Goal: Information Seeking & Learning: Check status

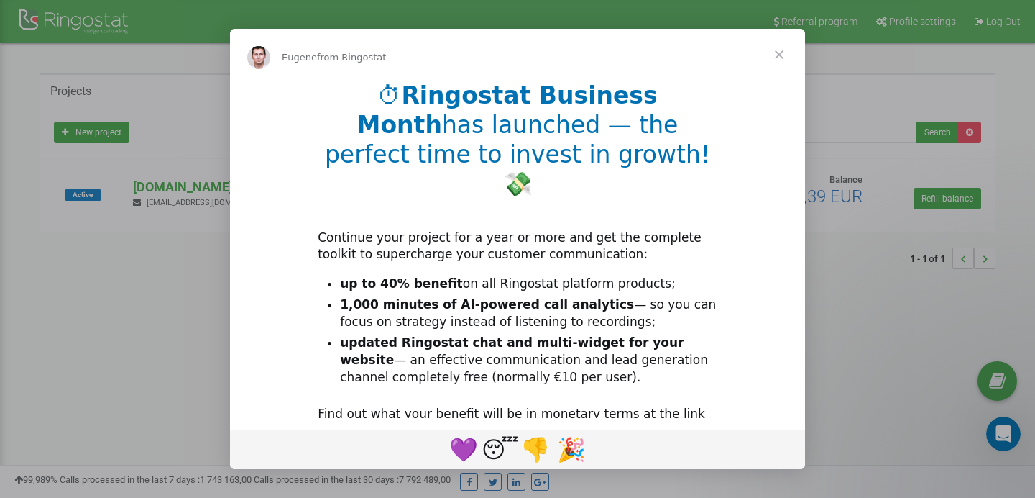
click at [778, 55] on span "Close" at bounding box center [779, 55] width 52 height 52
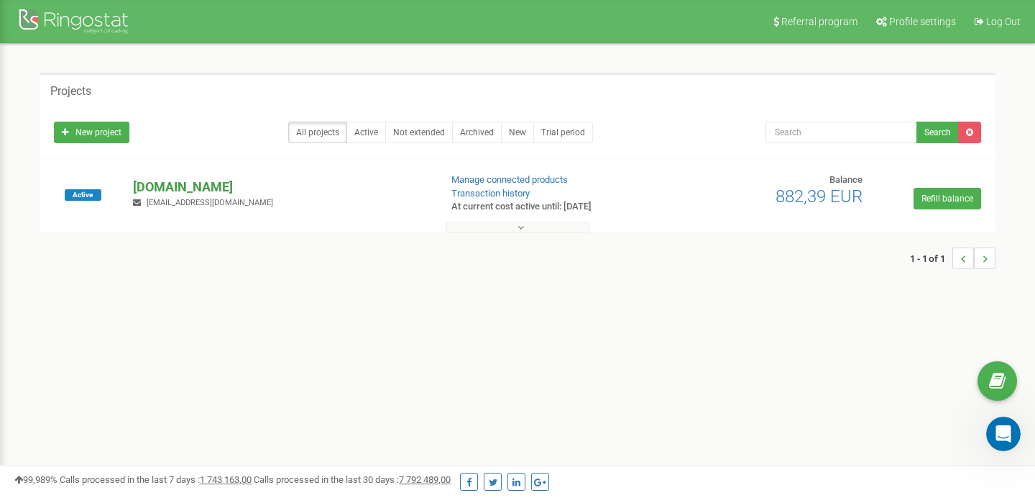
click at [170, 183] on p "maurelli.it" at bounding box center [280, 187] width 295 height 19
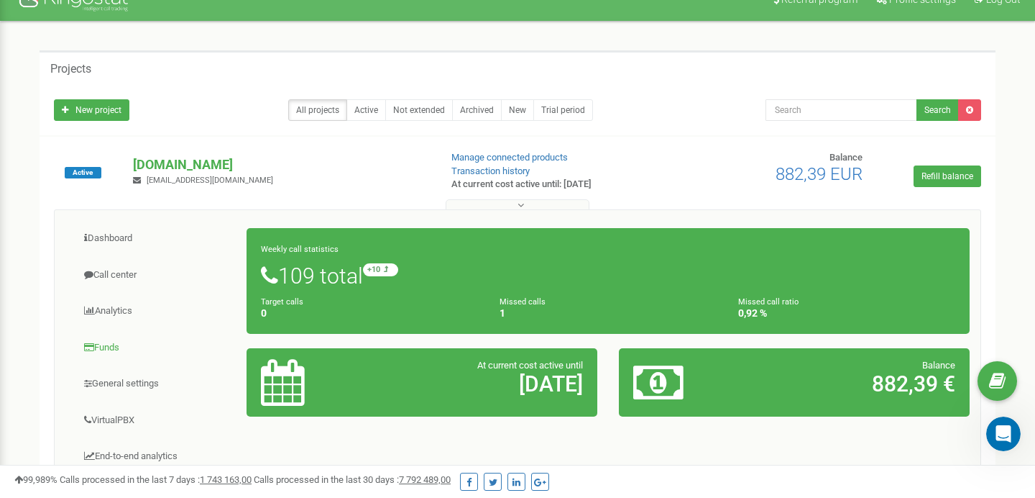
scroll to position [9, 0]
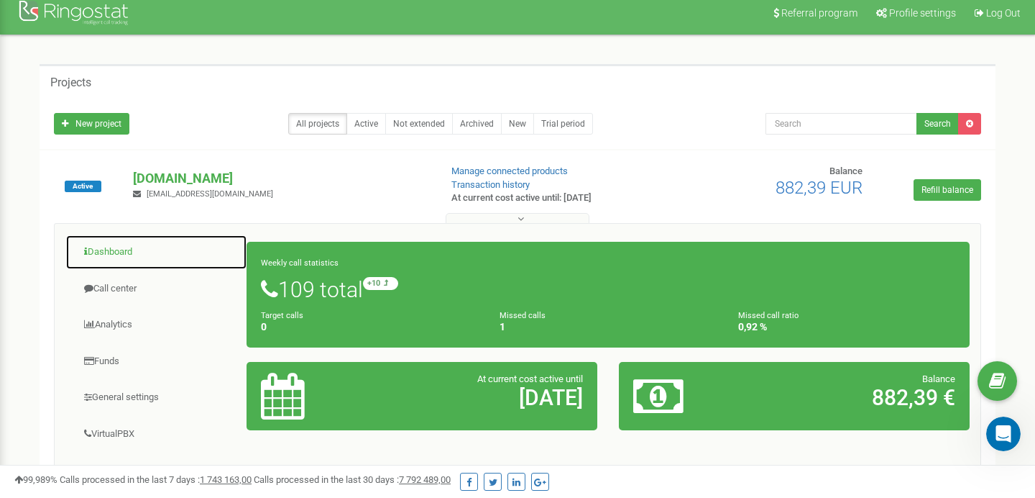
click at [120, 257] on link "Dashboard" at bounding box center [156, 251] width 182 height 35
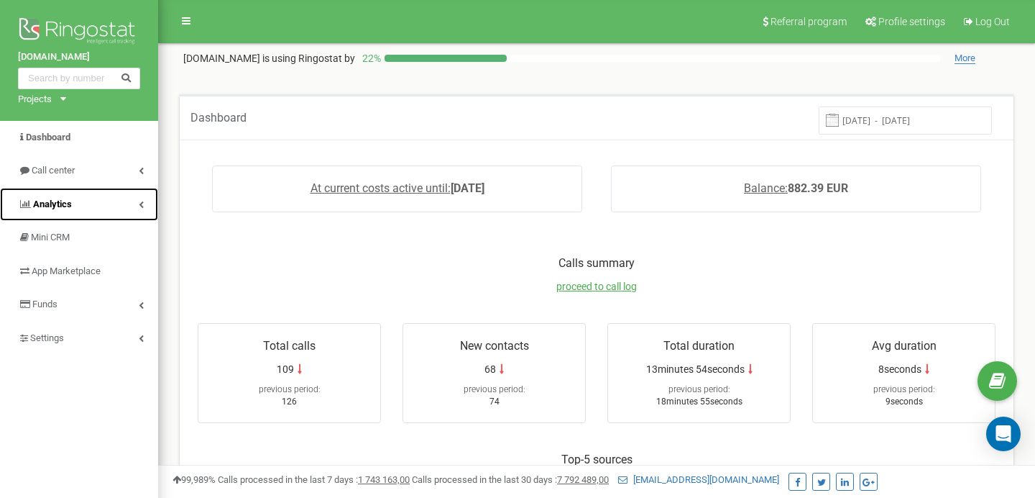
click at [145, 198] on link "Analytics" at bounding box center [79, 205] width 158 height 34
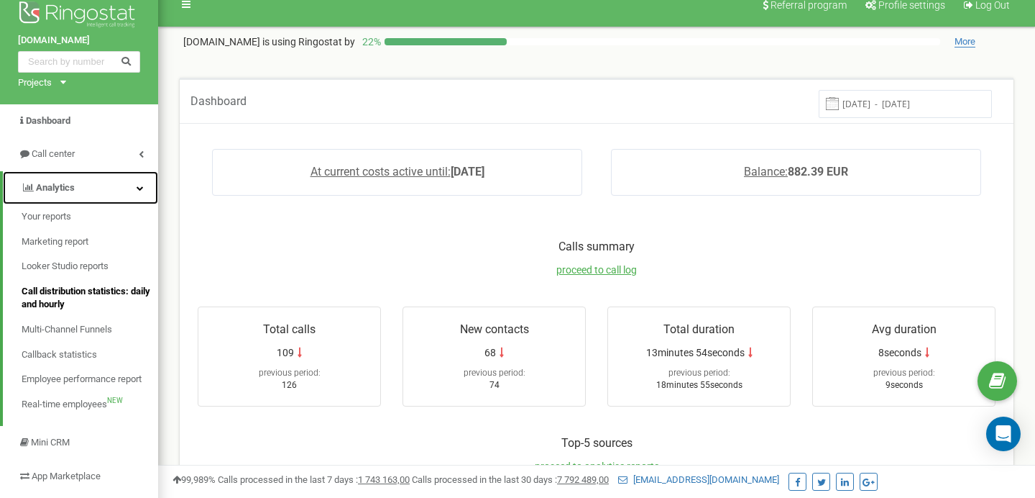
scroll to position [13, 0]
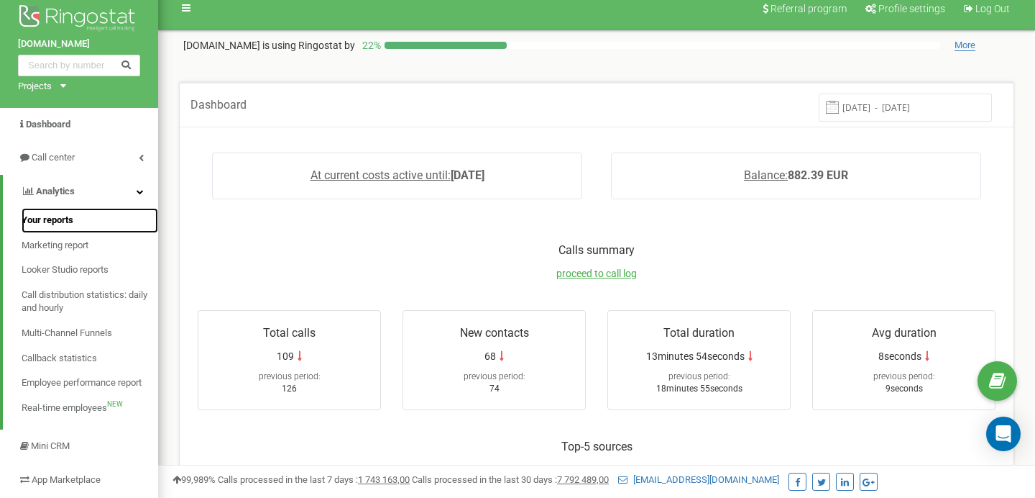
click at [62, 224] on span "Your reports" at bounding box center [48, 221] width 52 height 14
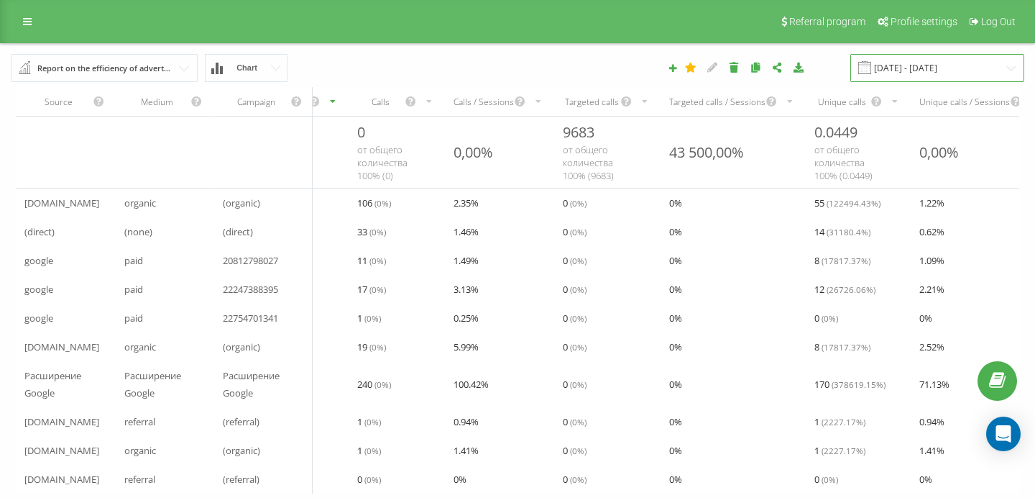
click at [942, 64] on input "[DATE] - [DATE]" at bounding box center [938, 68] width 174 height 28
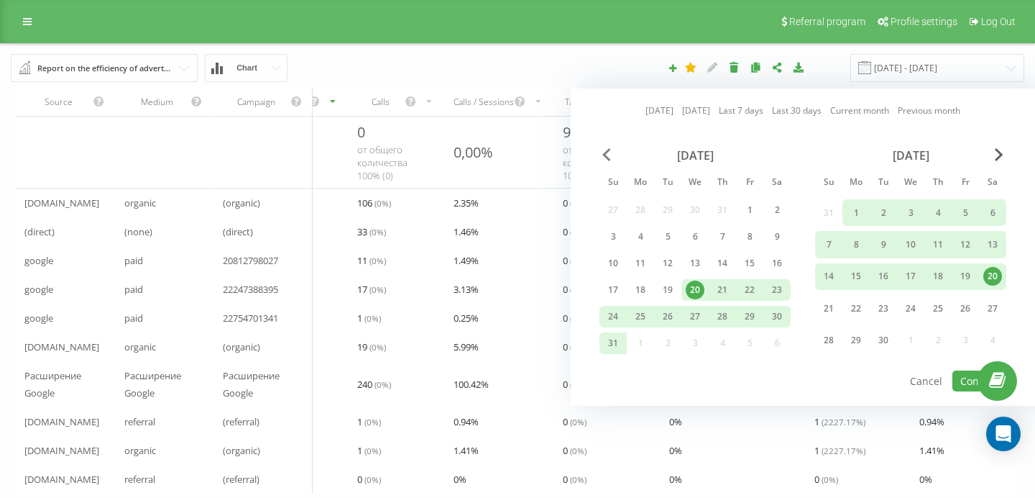
click at [606, 155] on span "Previous Month" at bounding box center [607, 154] width 9 height 13
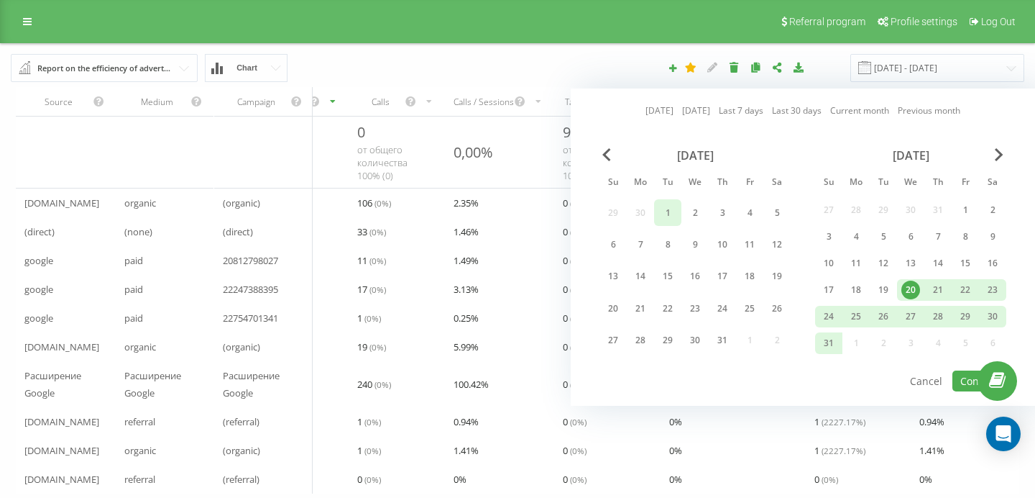
click at [669, 213] on div "1" at bounding box center [668, 212] width 19 height 19
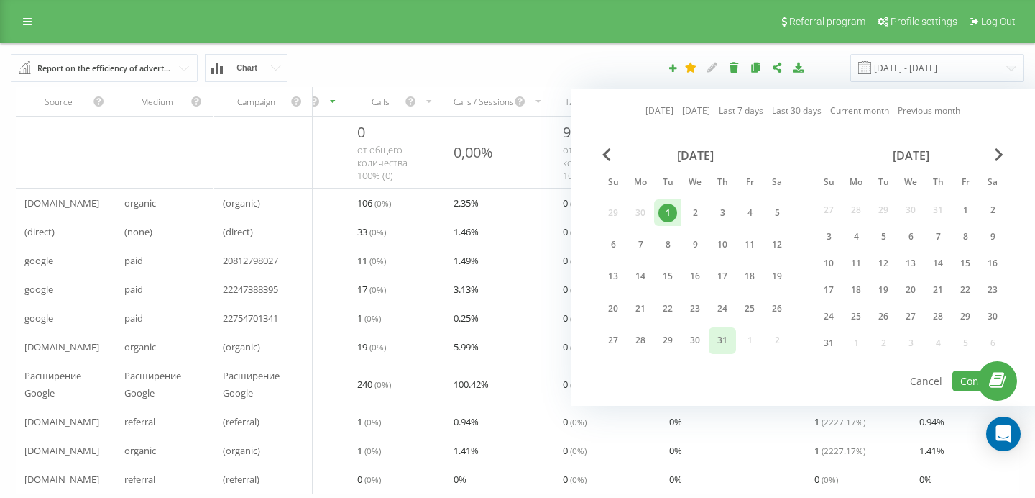
click at [719, 329] on div "31" at bounding box center [722, 340] width 27 height 27
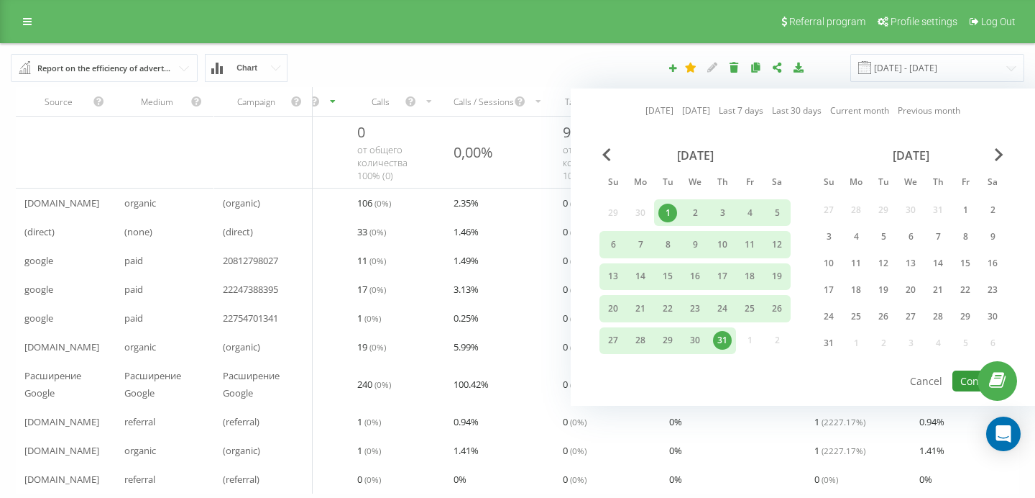
click at [966, 376] on button "Confirm" at bounding box center [980, 380] width 54 height 21
type input "[DATE] - [DATE]"
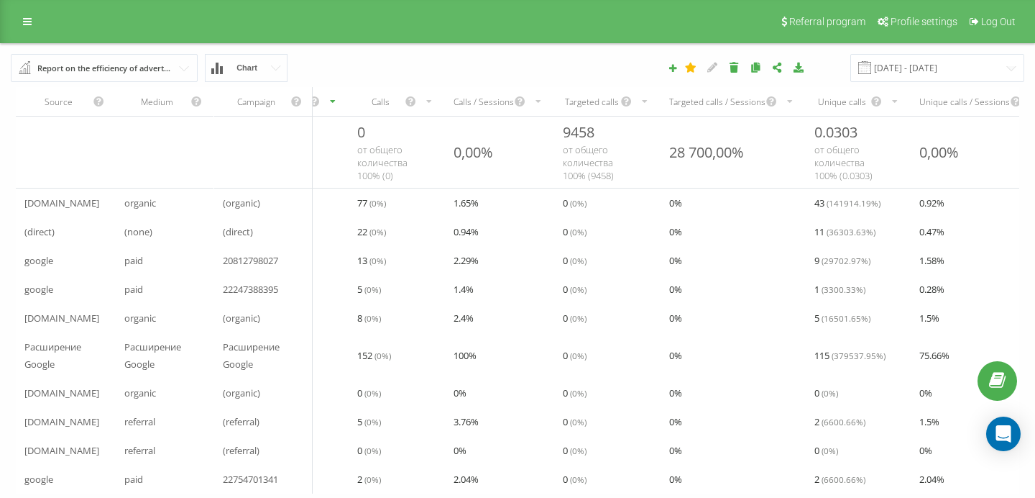
click at [172, 75] on input "text" at bounding box center [104, 68] width 185 height 26
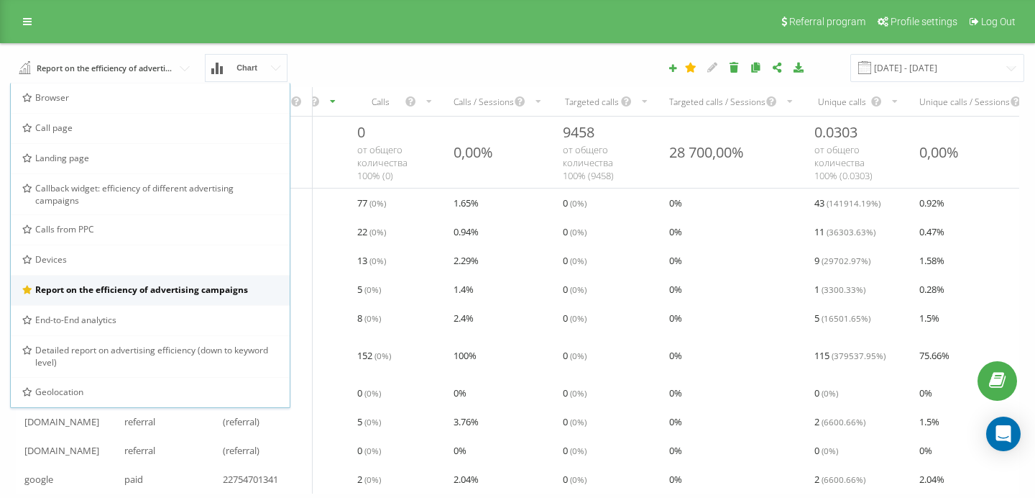
click at [142, 293] on span "Report on the efficiency of advertising campaigns" at bounding box center [141, 289] width 213 height 12
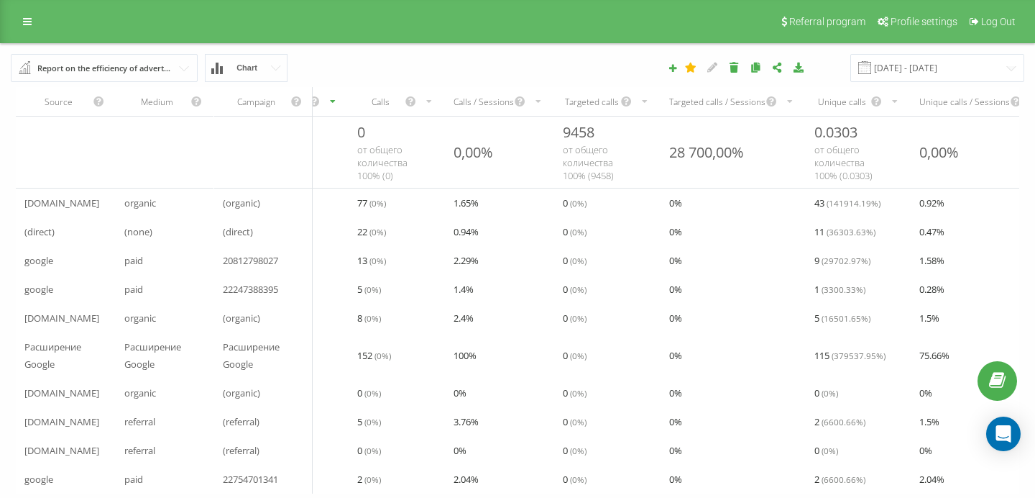
click at [130, 77] on input "text" at bounding box center [104, 68] width 185 height 26
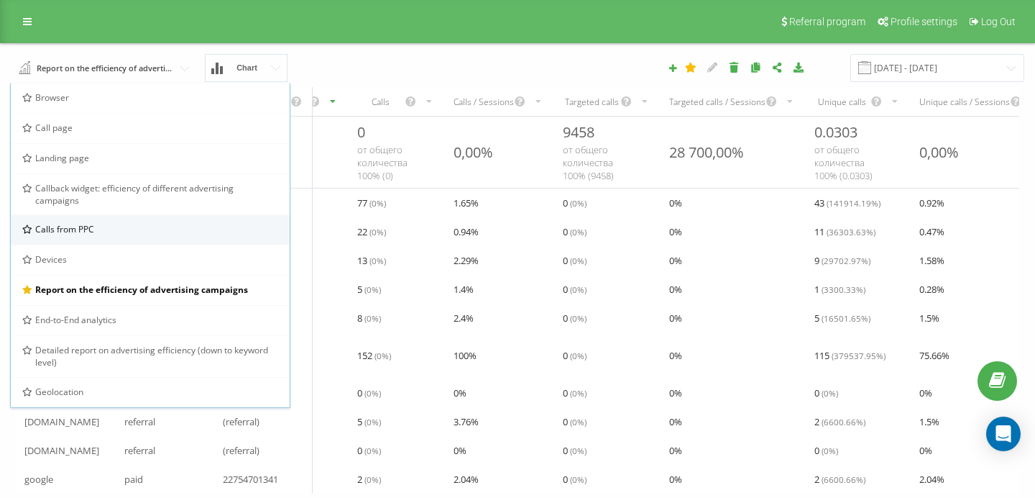
click at [133, 224] on div "Calls from PPC" at bounding box center [150, 229] width 256 height 12
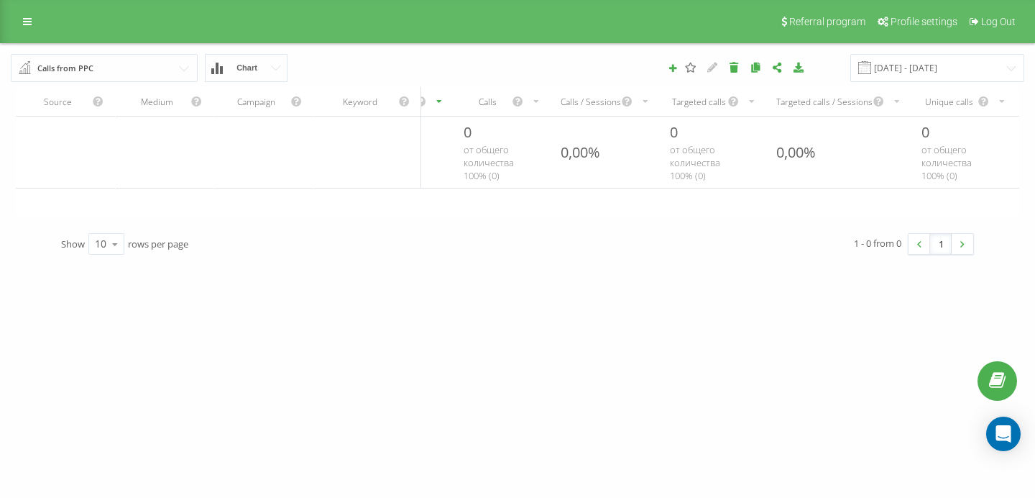
click at [125, 70] on input "text" at bounding box center [104, 68] width 185 height 26
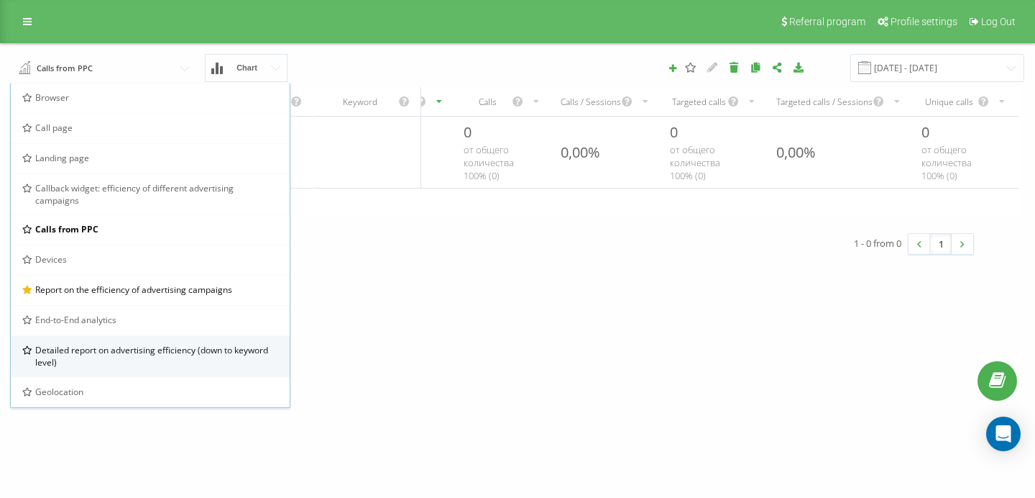
click at [144, 349] on span "Detailed report on advertising efficiency (down to keyword level)" at bounding box center [157, 356] width 244 height 24
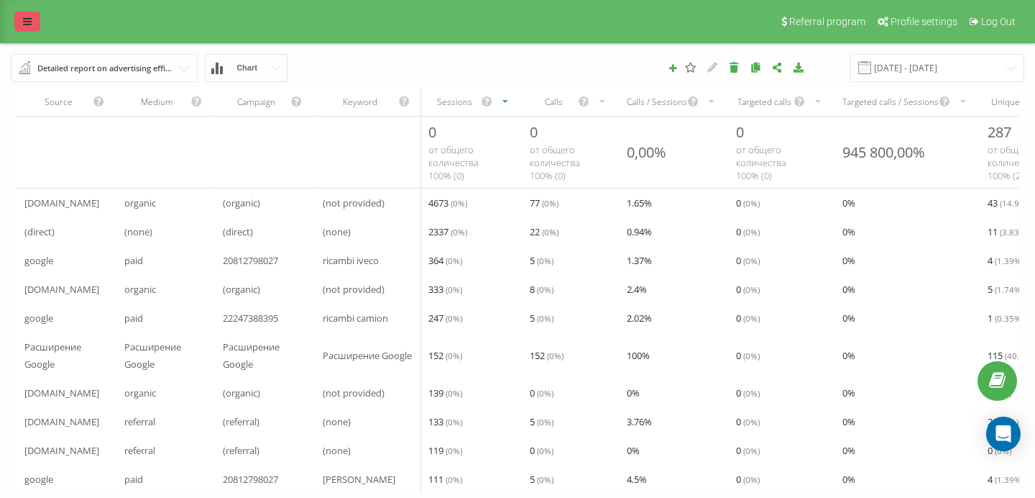
click at [29, 21] on icon at bounding box center [27, 22] width 9 height 10
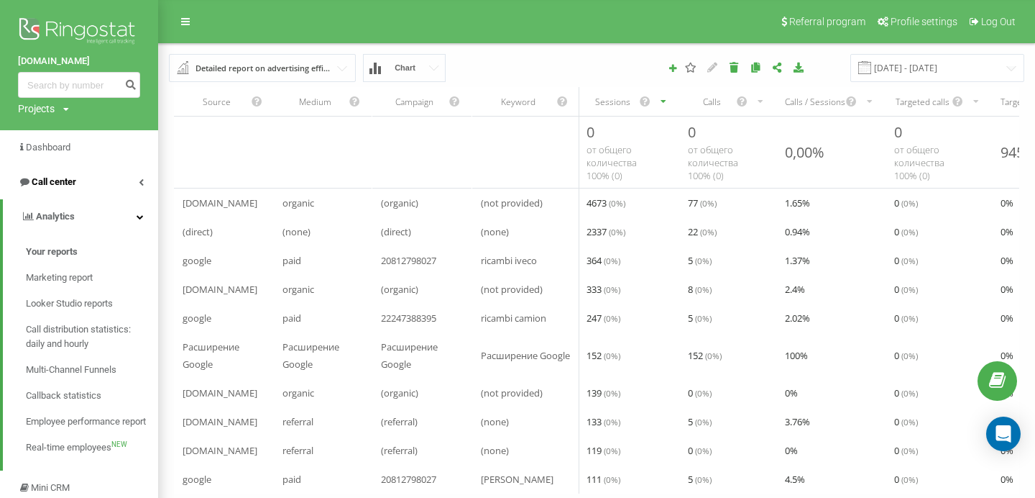
click at [70, 182] on span "Call center" at bounding box center [54, 181] width 45 height 11
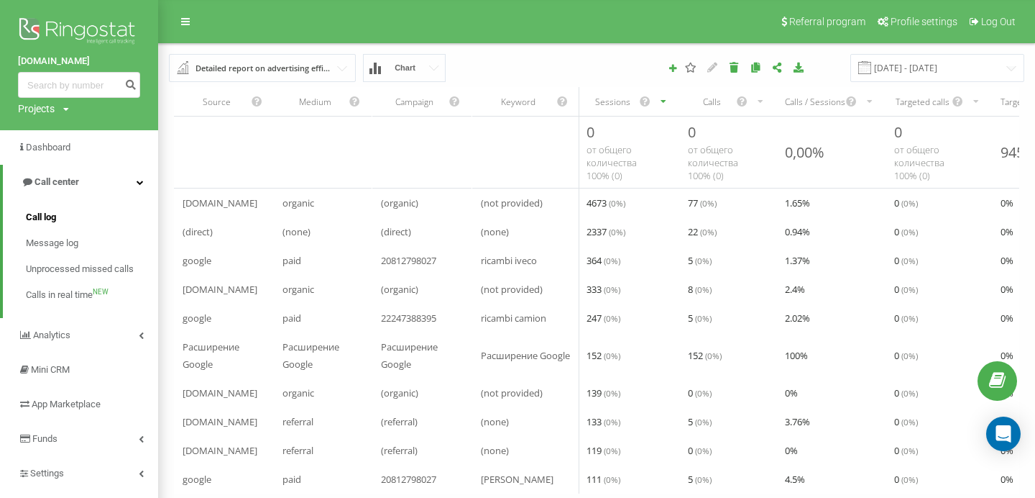
click at [58, 217] on link "Call log" at bounding box center [92, 217] width 132 height 26
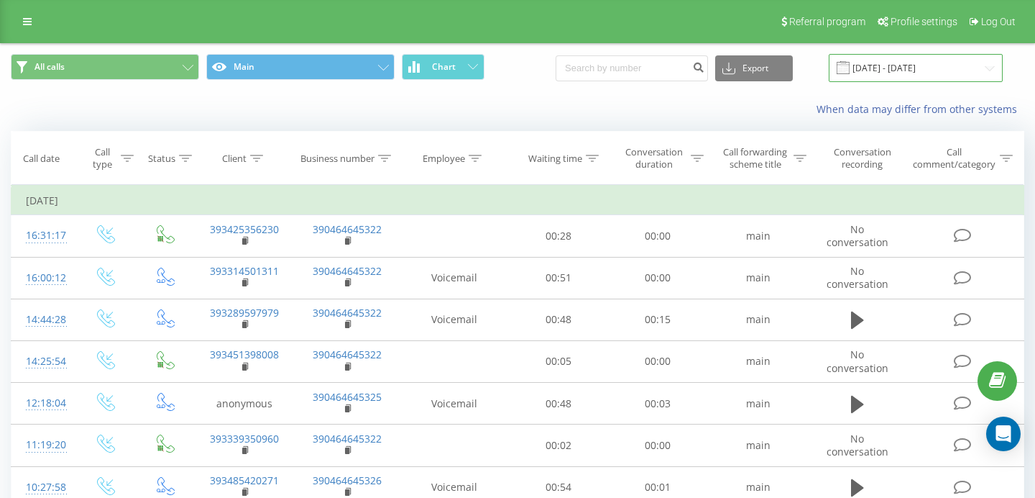
click at [880, 62] on input "[DATE] - [DATE]" at bounding box center [916, 68] width 174 height 28
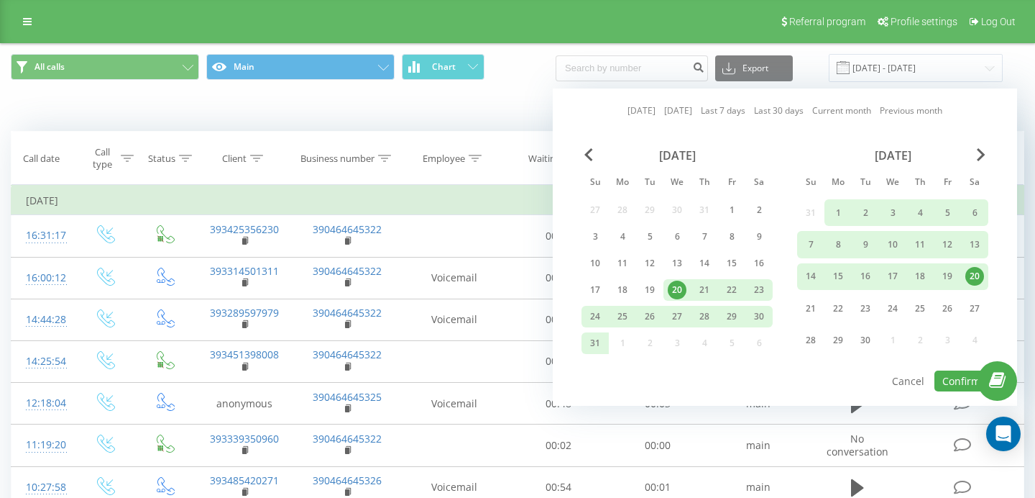
click at [592, 145] on div "[DATE] [DATE] Last 7 days Last 30 days Current month Previous month [DATE] Su M…" at bounding box center [785, 246] width 464 height 317
click at [591, 151] on span "Previous Month" at bounding box center [589, 154] width 9 height 13
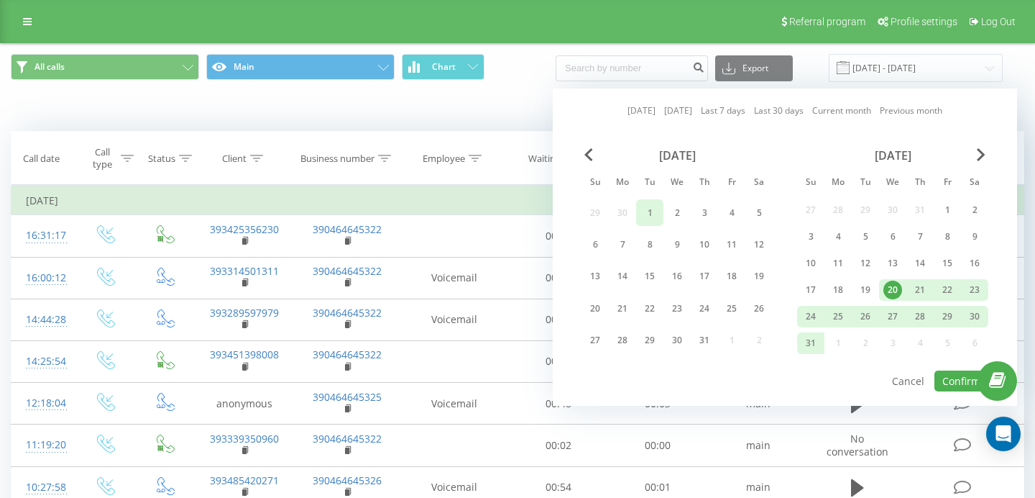
click at [646, 219] on div "1" at bounding box center [650, 212] width 19 height 19
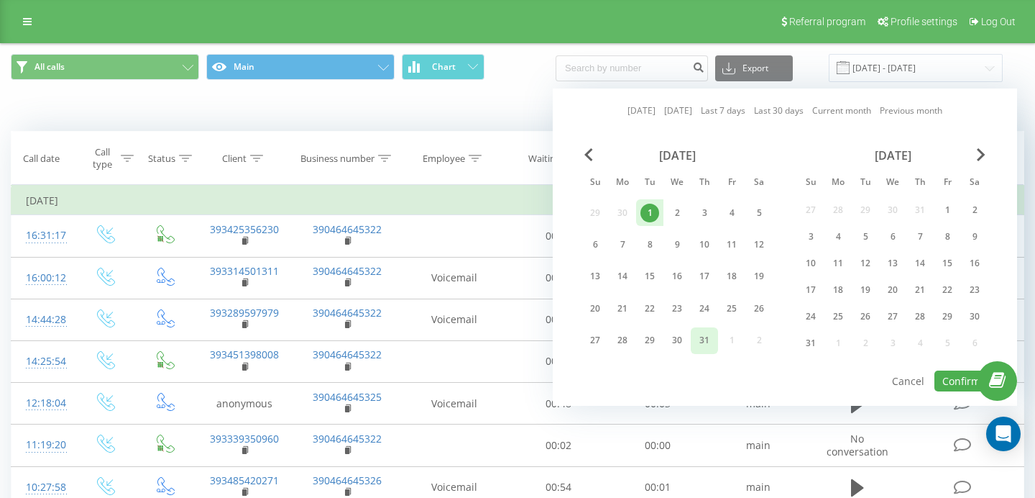
click at [702, 339] on div "31" at bounding box center [704, 340] width 19 height 19
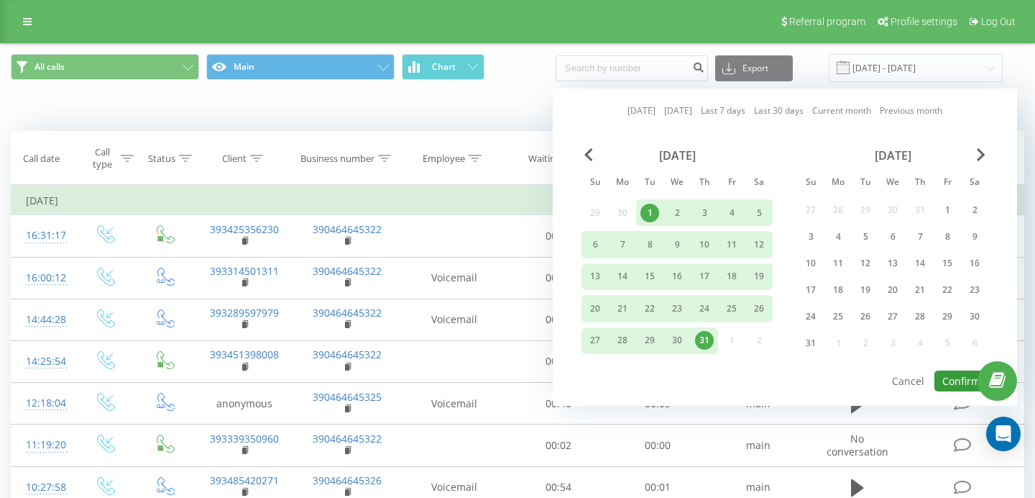
click at [962, 381] on button "Confirm" at bounding box center [962, 380] width 54 height 21
type input "[DATE] - [DATE]"
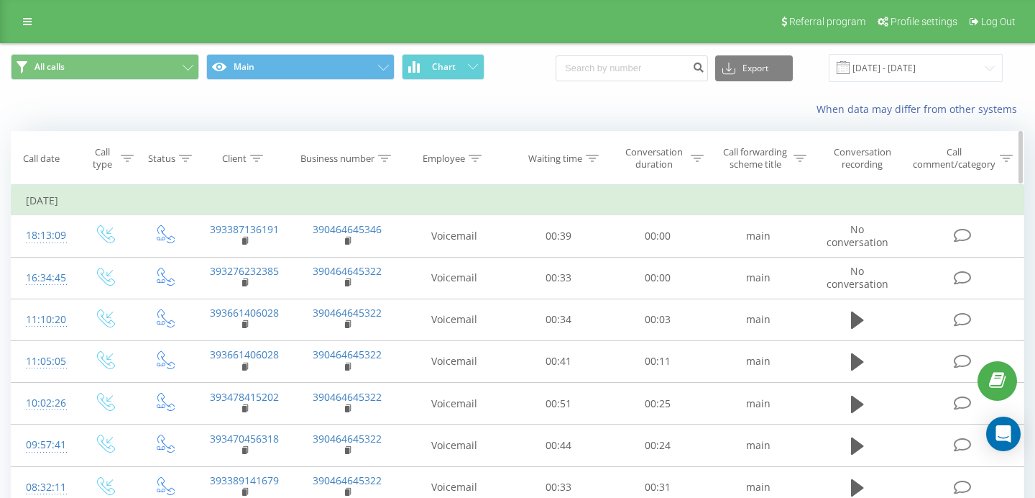
click at [590, 155] on icon at bounding box center [592, 158] width 13 height 7
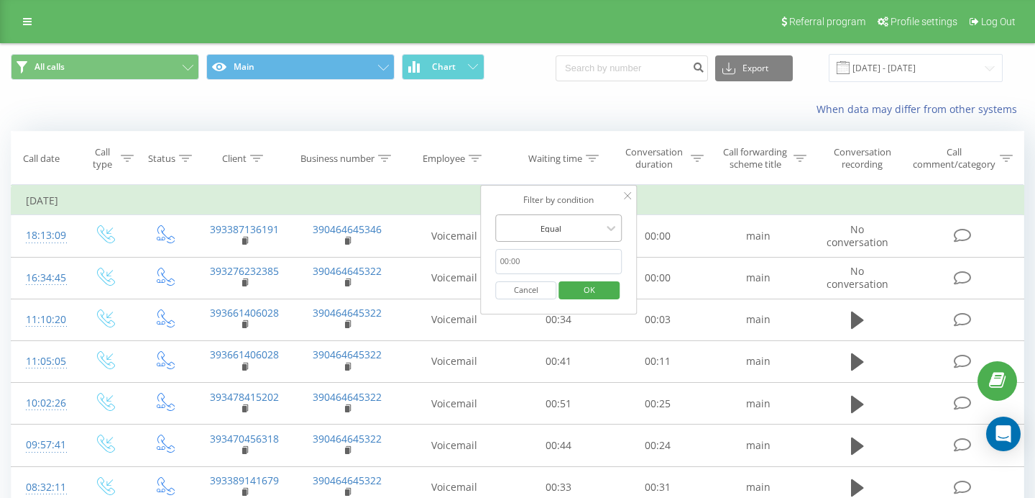
click at [578, 227] on div at bounding box center [551, 228] width 102 height 14
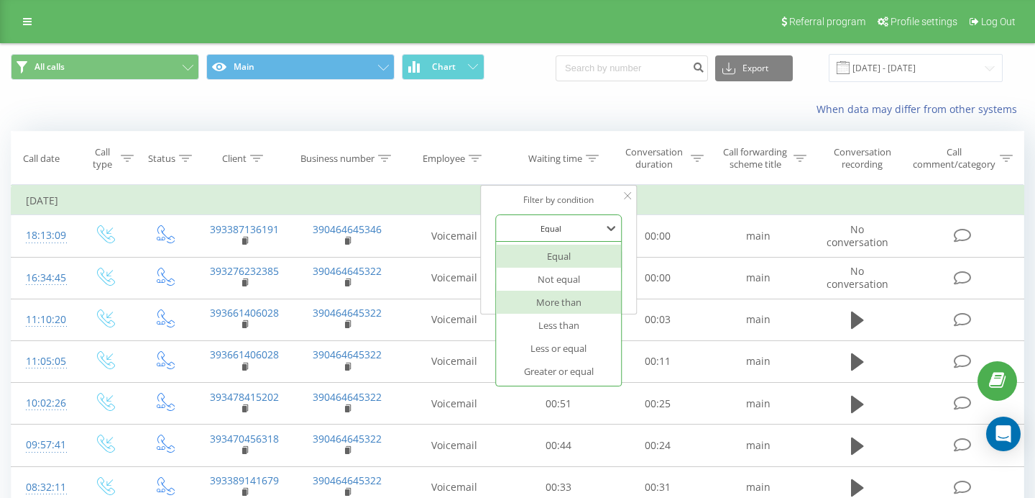
click at [576, 305] on div "More than" at bounding box center [559, 301] width 125 height 23
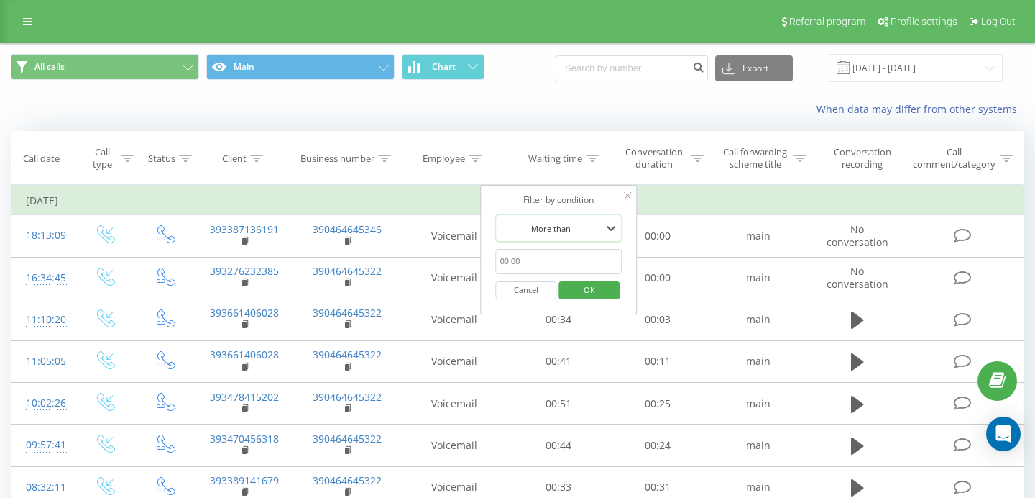
click at [546, 261] on input "text" at bounding box center [559, 261] width 127 height 25
type input "00:15"
click at [595, 296] on span "OK" at bounding box center [589, 289] width 40 height 22
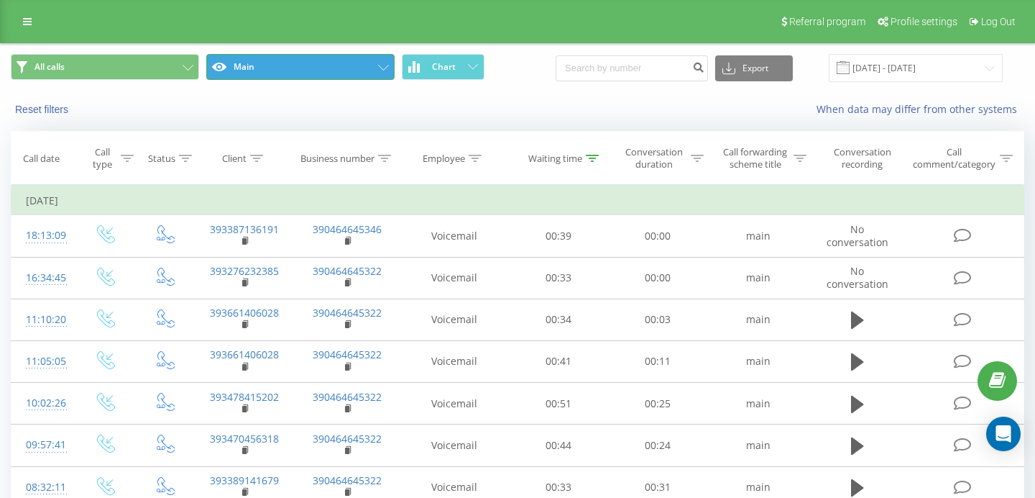
click at [382, 72] on button "Main" at bounding box center [300, 67] width 188 height 26
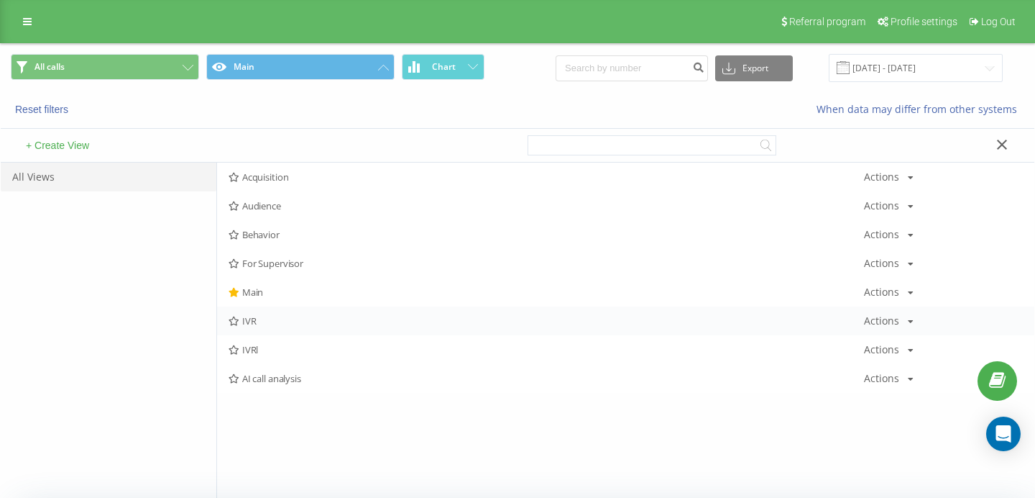
click at [250, 320] on span "IVR" at bounding box center [547, 321] width 636 height 10
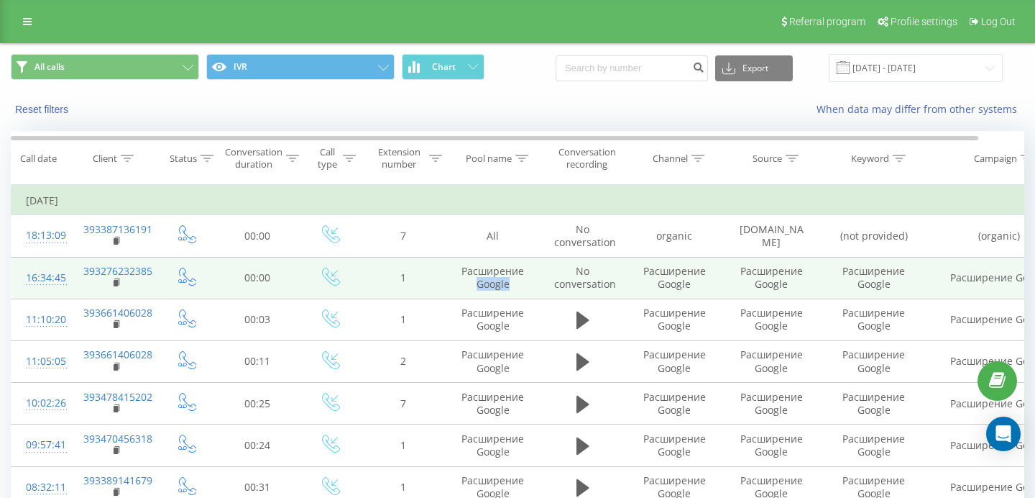
drag, startPoint x: 477, startPoint y: 283, endPoint x: 511, endPoint y: 291, distance: 35.6
click at [511, 291] on td "Расширение Google" at bounding box center [492, 278] width 93 height 42
copy td "Google"
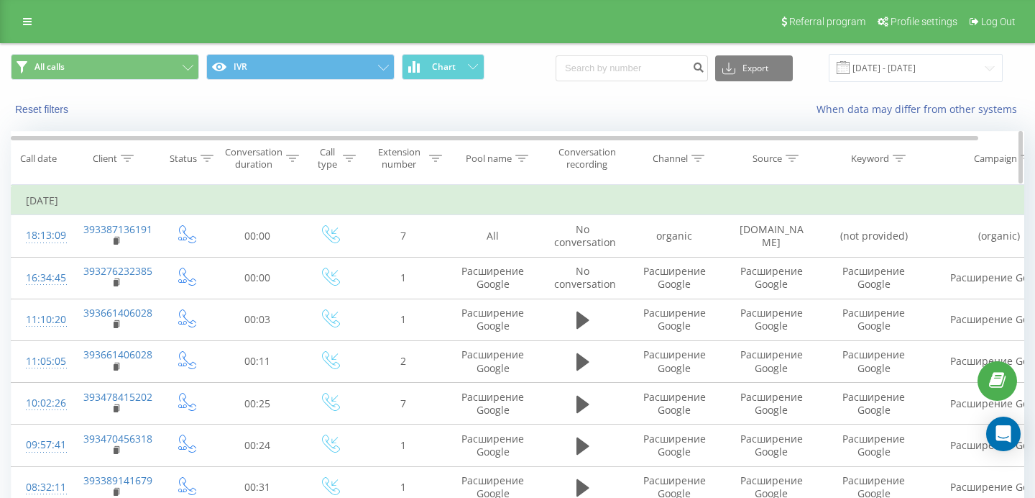
click at [526, 155] on icon at bounding box center [522, 158] width 13 height 7
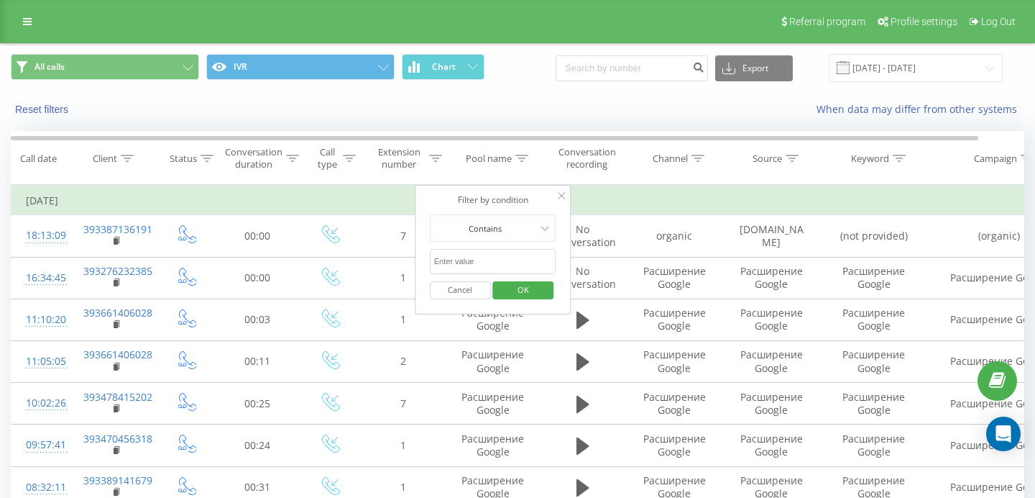
click at [489, 257] on input "text" at bounding box center [493, 261] width 127 height 25
paste input "Google"
type input "Google"
click at [521, 289] on span "OK" at bounding box center [523, 289] width 40 height 22
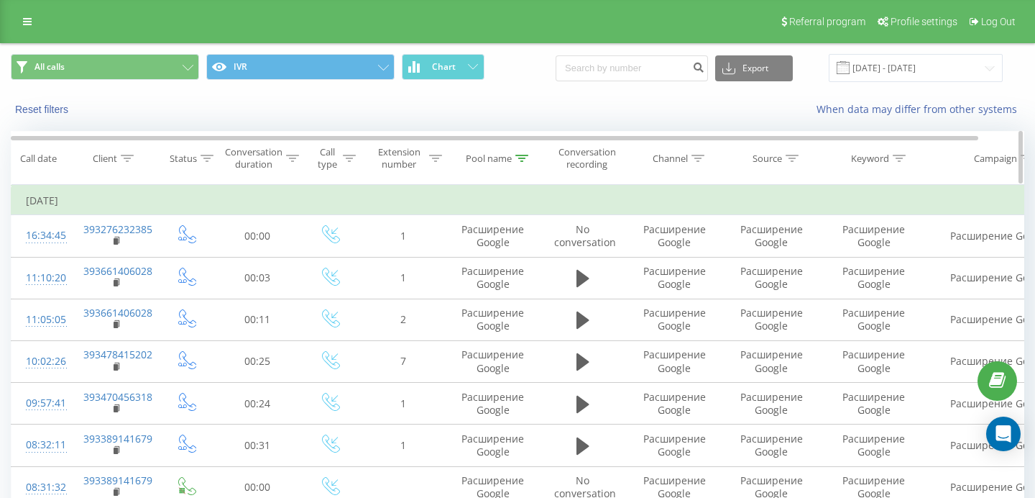
click at [264, 161] on div "Conversation duration" at bounding box center [254, 158] width 58 height 24
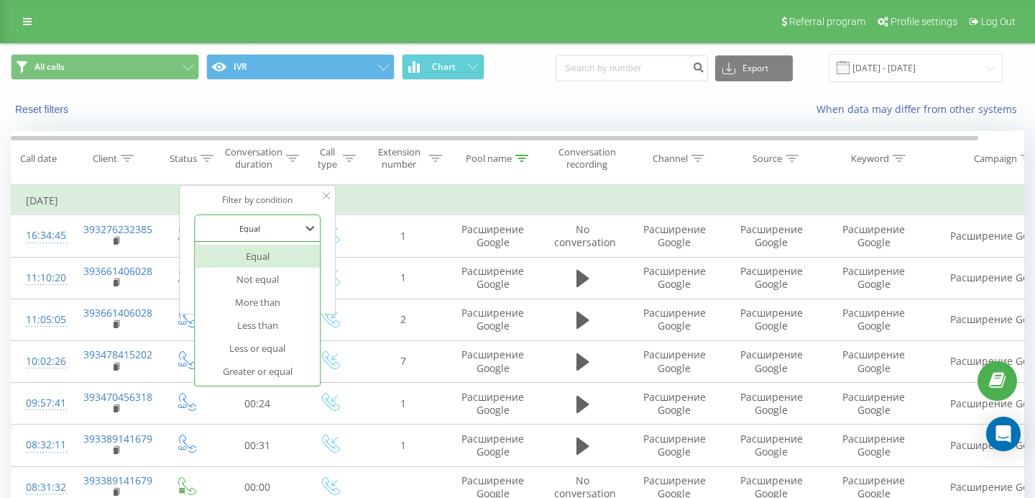
click at [264, 228] on div at bounding box center [249, 228] width 102 height 14
click at [278, 297] on div "More than" at bounding box center [257, 301] width 125 height 23
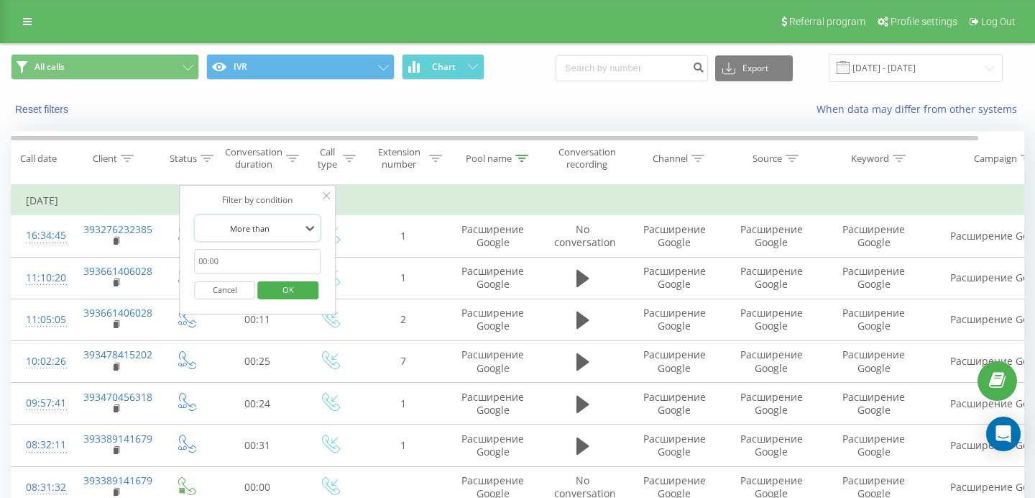
click at [228, 260] on input "text" at bounding box center [257, 261] width 127 height 25
type input "00:15"
click at [301, 284] on span "OK" at bounding box center [288, 289] width 40 height 22
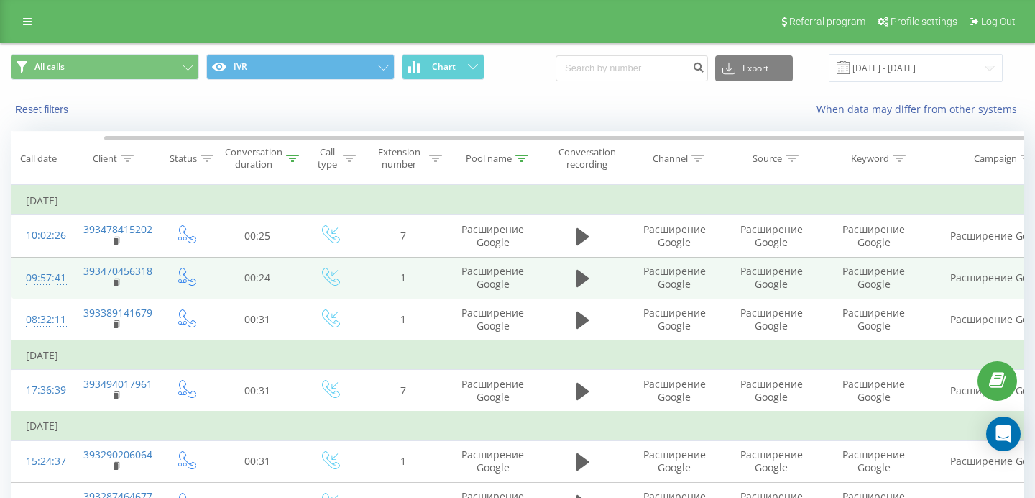
scroll to position [0, 47]
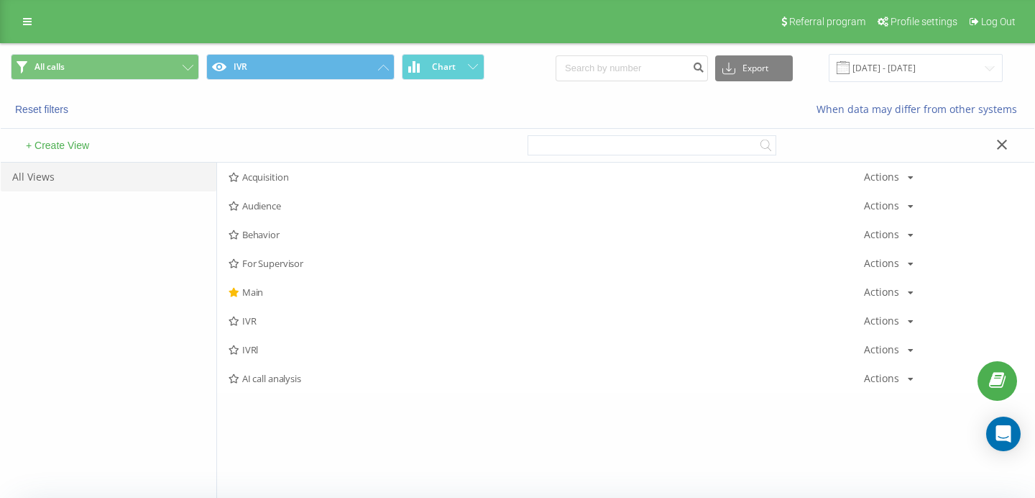
scroll to position [0, 47]
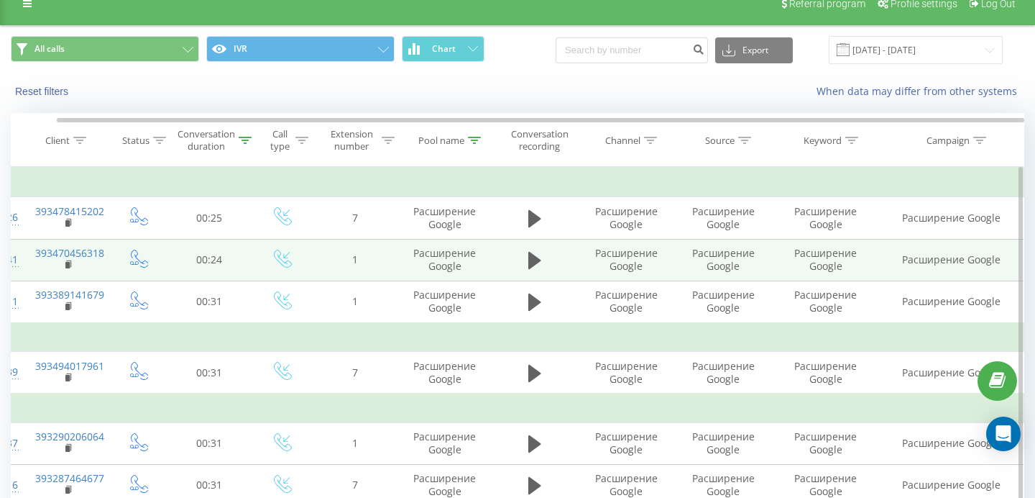
scroll to position [19, 0]
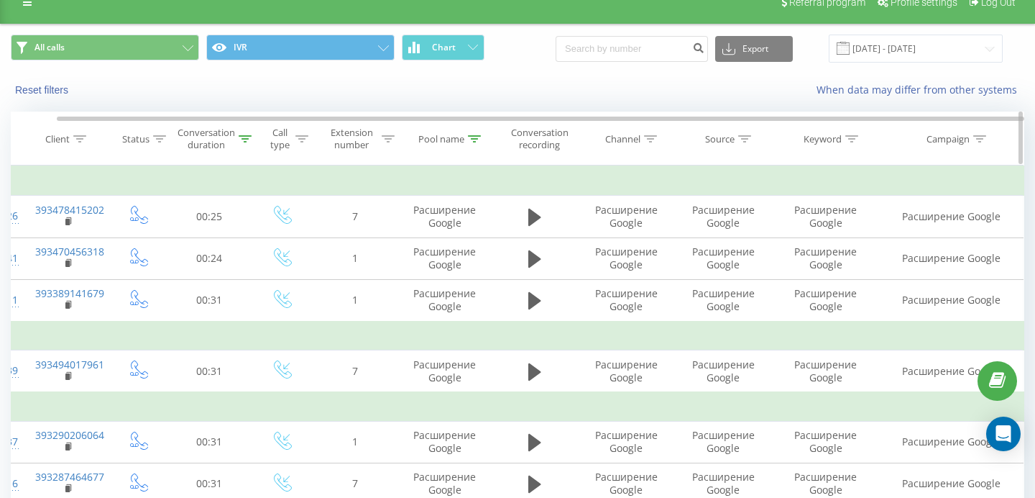
click at [243, 142] on div at bounding box center [245, 139] width 13 height 12
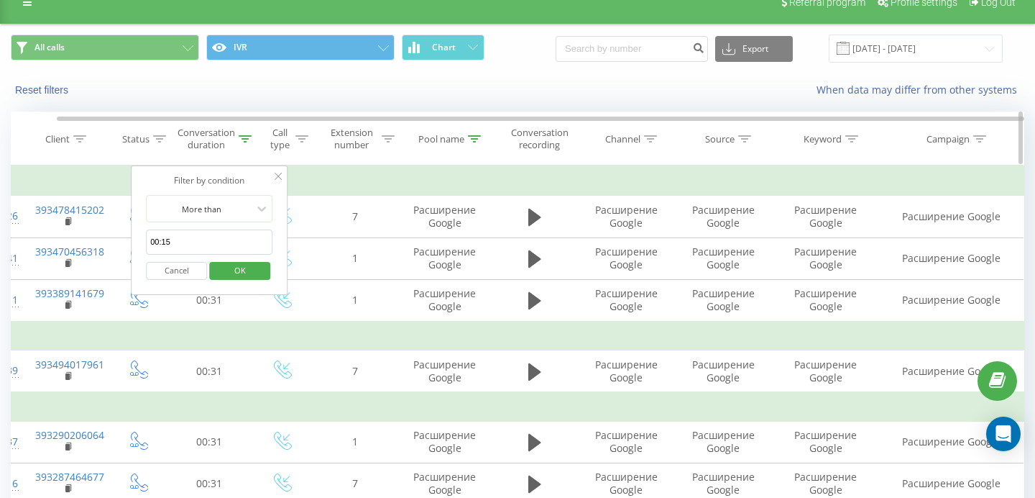
click at [322, 158] on th "Extension number" at bounding box center [356, 138] width 86 height 53
click at [339, 177] on td "[DATE]" at bounding box center [493, 181] width 1060 height 29
click at [280, 170] on div at bounding box center [278, 177] width 7 height 14
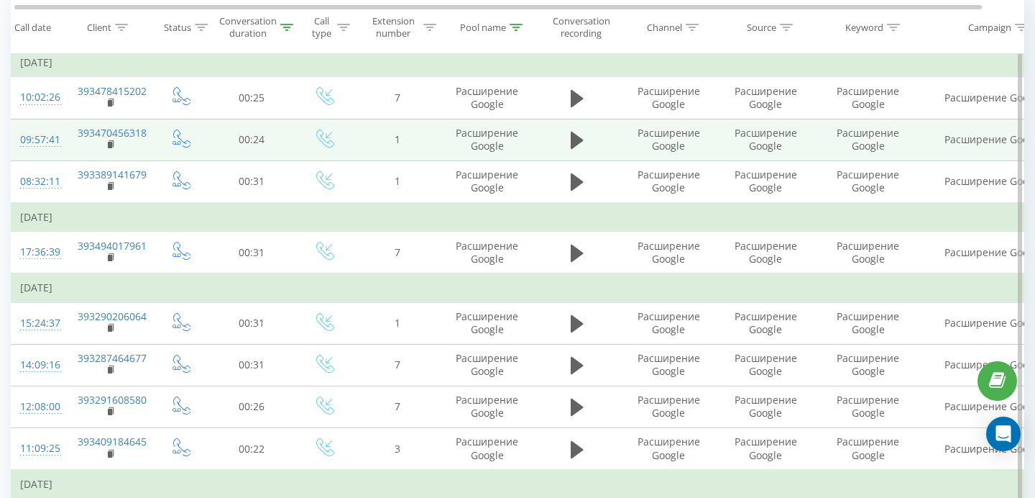
scroll to position [0, 0]
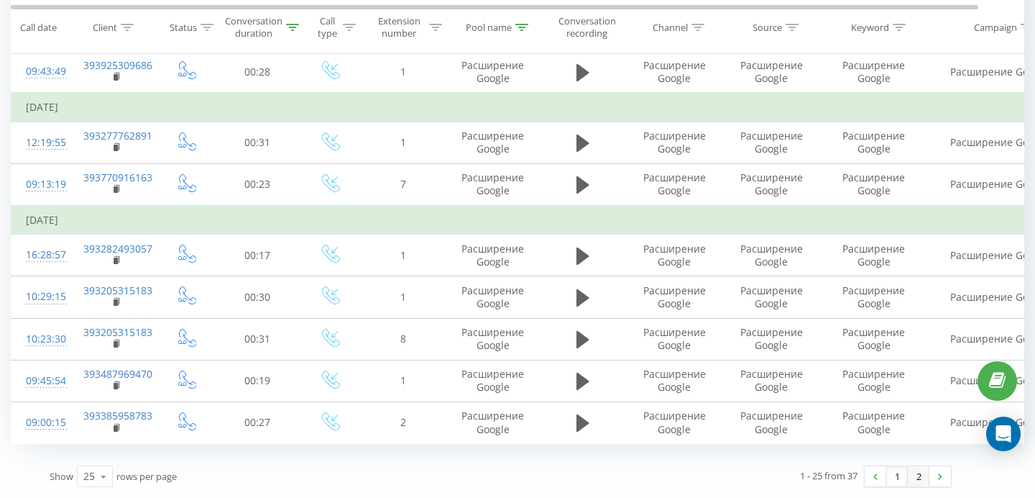
click at [915, 473] on link "2" at bounding box center [919, 476] width 22 height 20
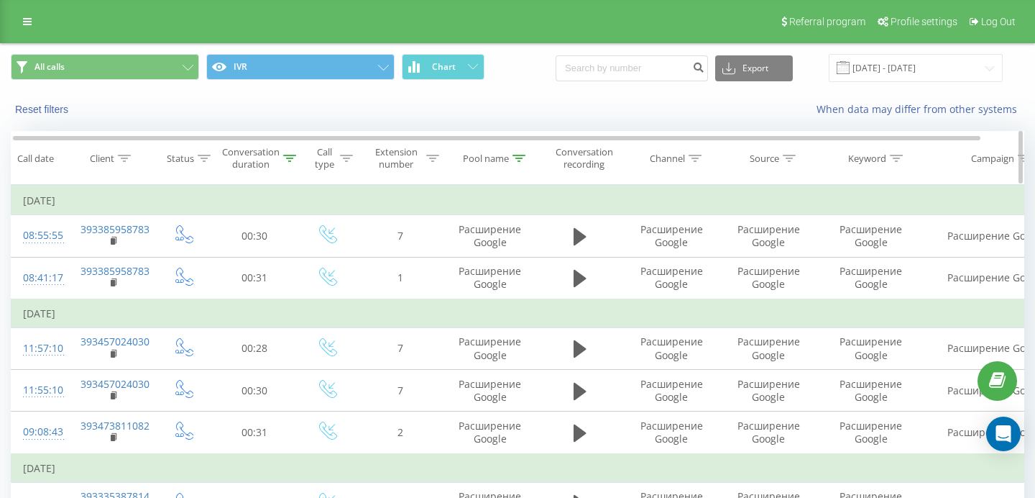
click at [523, 156] on icon at bounding box center [519, 158] width 13 height 7
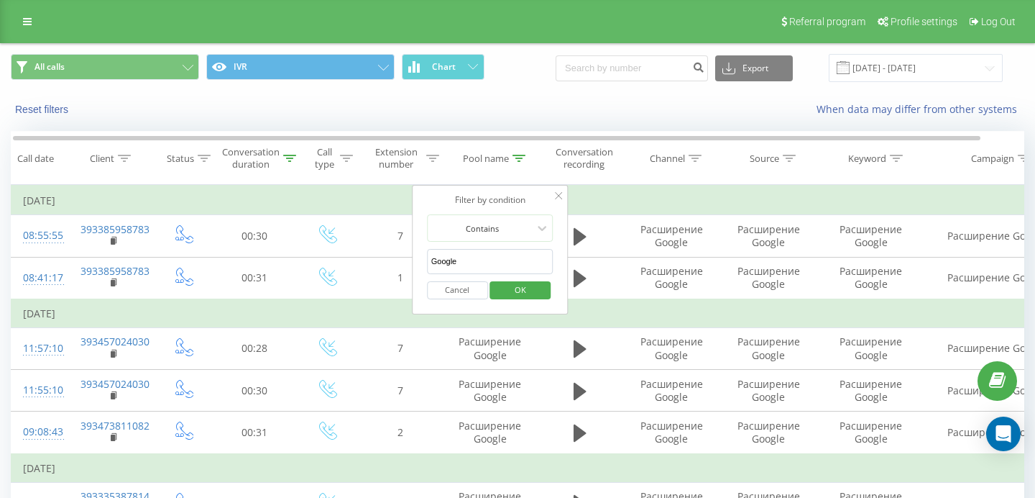
click at [479, 258] on input "Google" at bounding box center [490, 261] width 127 height 25
click at [531, 288] on span "OK" at bounding box center [520, 289] width 40 height 22
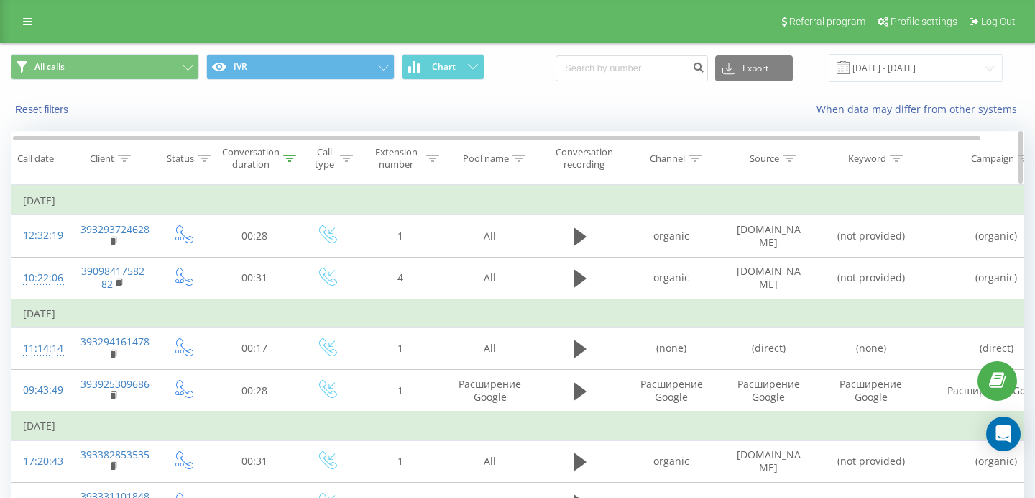
click at [695, 160] on icon at bounding box center [695, 158] width 13 height 7
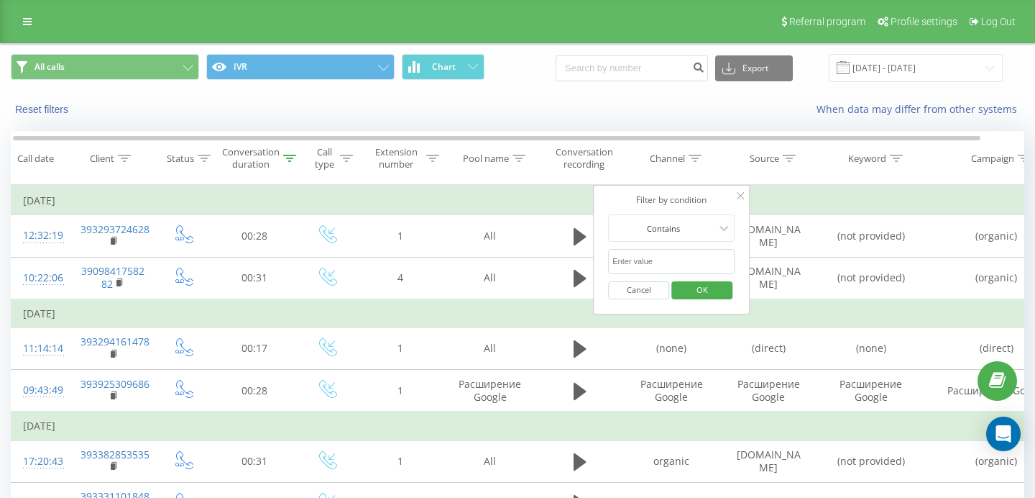
click at [682, 259] on input "text" at bounding box center [671, 261] width 127 height 25
type input "Google"
click at [717, 288] on span "OK" at bounding box center [702, 289] width 40 height 22
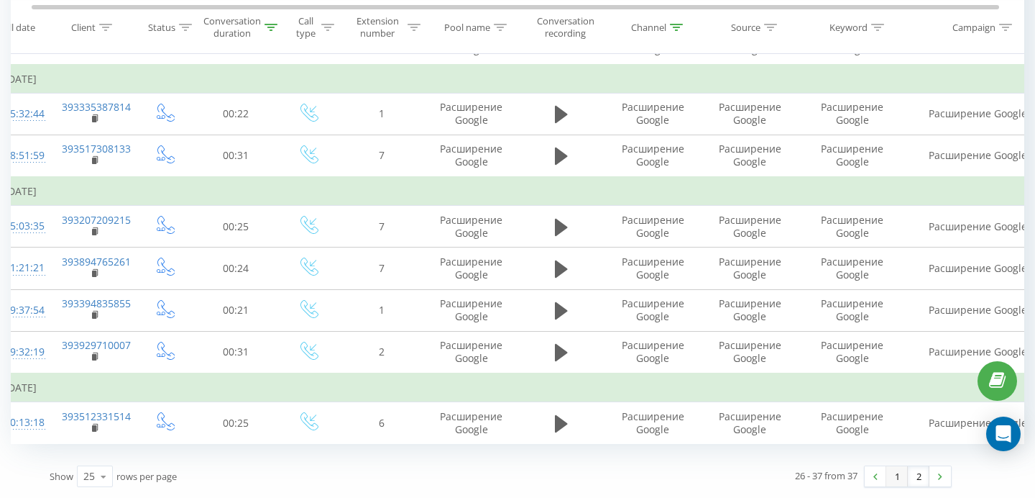
click at [901, 477] on link "1" at bounding box center [898, 476] width 22 height 20
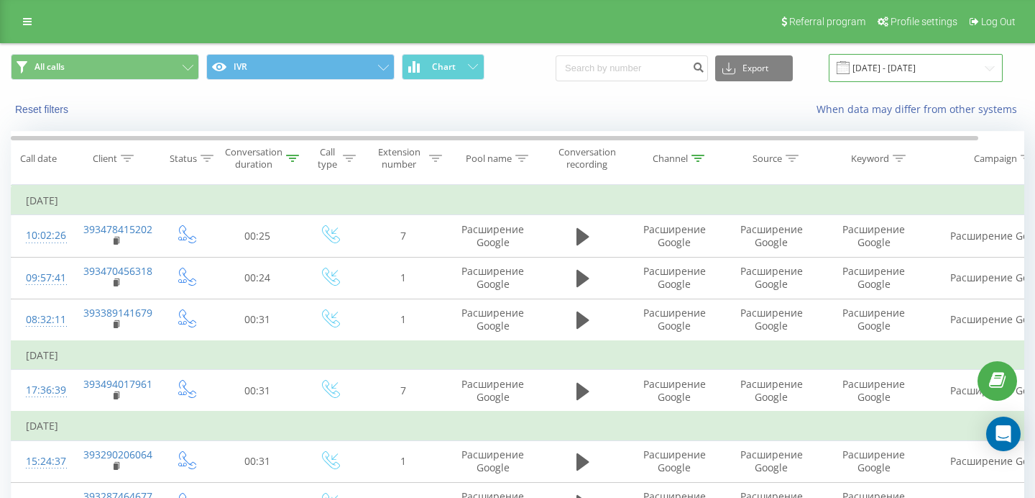
click at [883, 70] on input "[DATE] - [DATE]" at bounding box center [916, 68] width 174 height 28
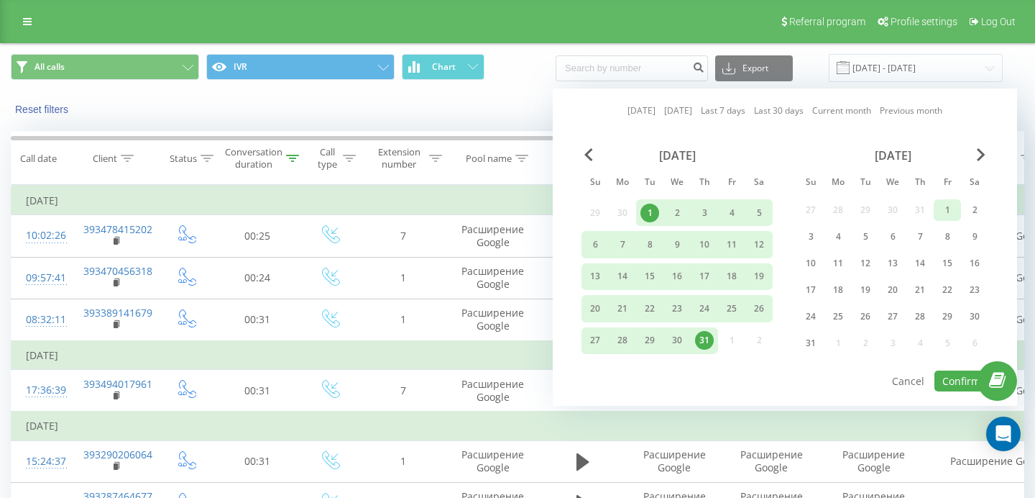
click at [950, 203] on div "1" at bounding box center [947, 210] width 19 height 19
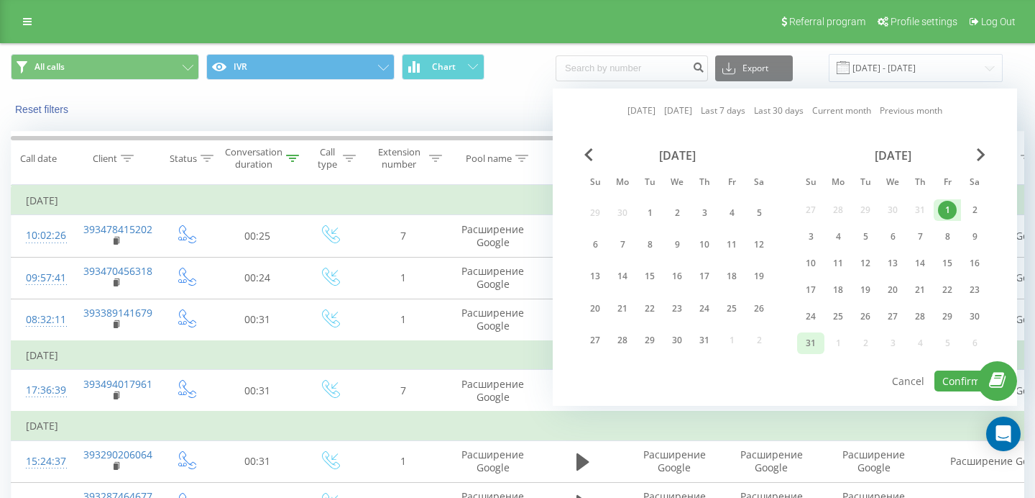
click at [818, 346] on div "31" at bounding box center [811, 343] width 19 height 19
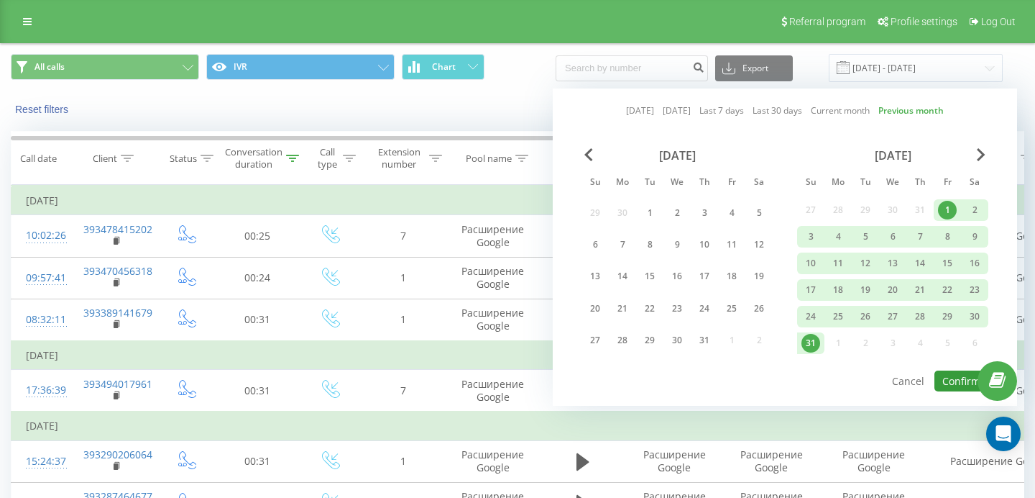
click at [956, 378] on button "Confirm" at bounding box center [962, 380] width 54 height 21
type input "[DATE] - [DATE]"
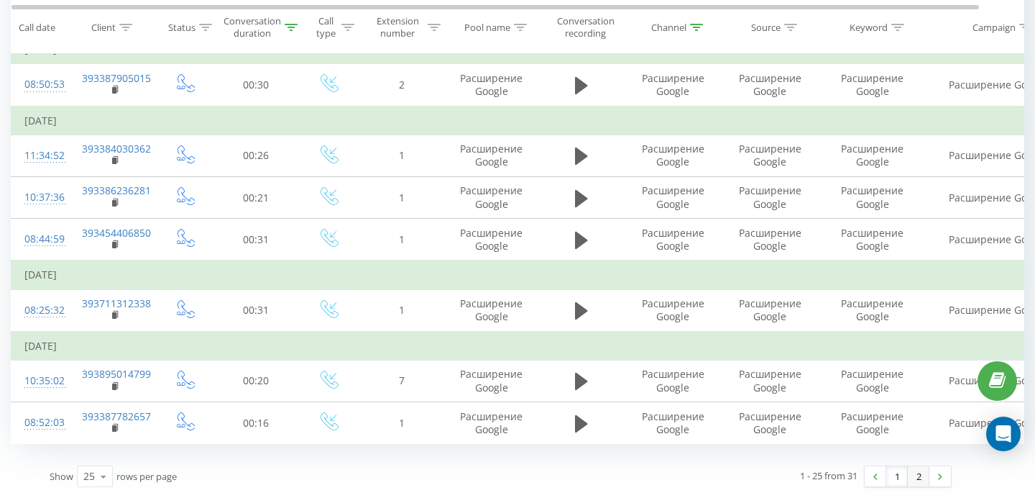
click at [920, 482] on link "2" at bounding box center [919, 476] width 22 height 20
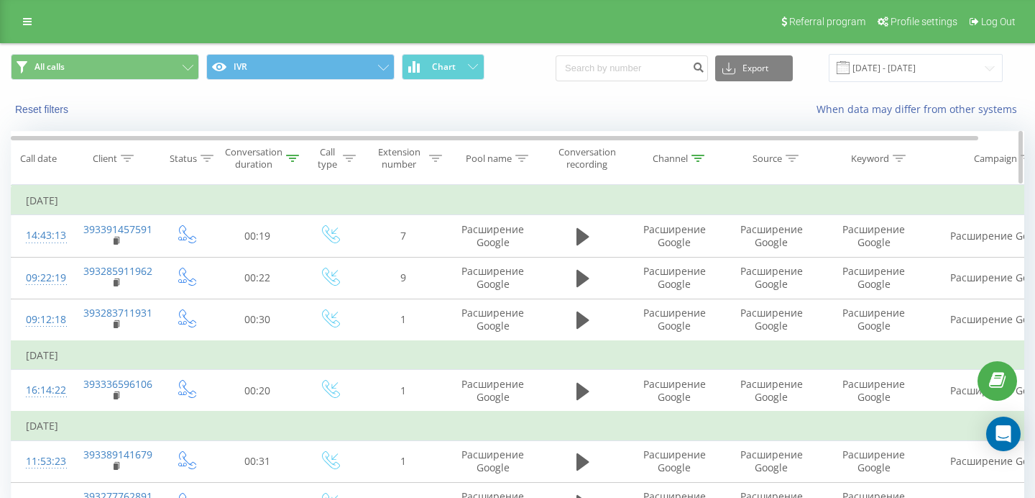
click at [702, 160] on icon at bounding box center [698, 158] width 13 height 7
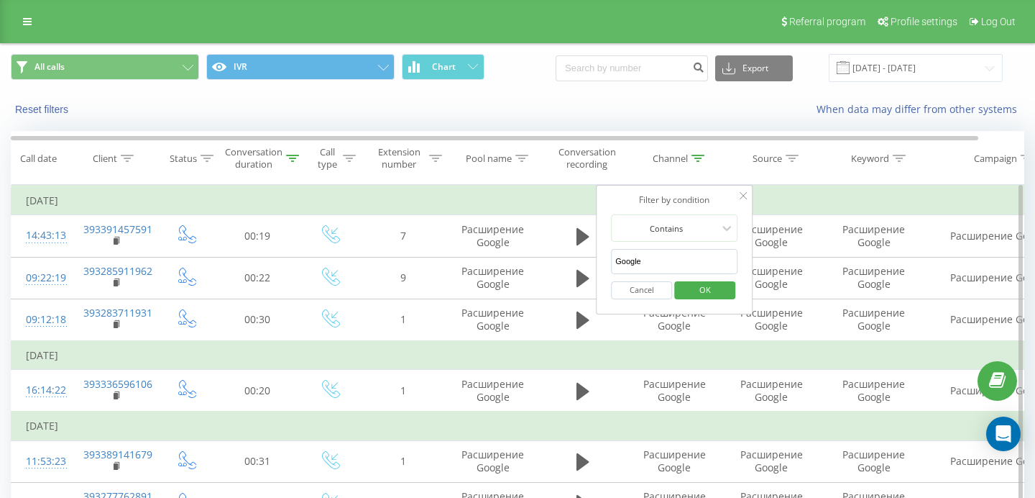
click at [671, 258] on input "Google" at bounding box center [674, 261] width 127 height 25
click at [697, 291] on span "OK" at bounding box center [705, 289] width 40 height 22
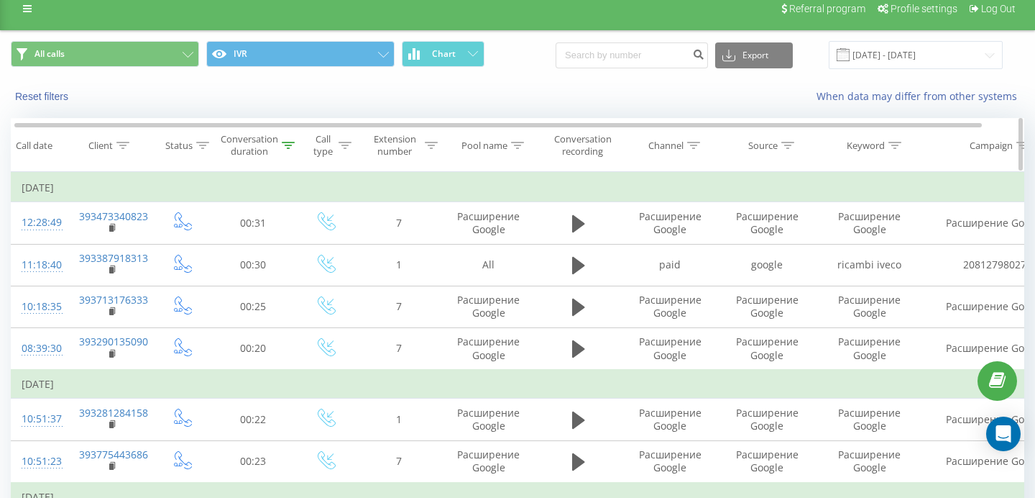
click at [697, 146] on icon at bounding box center [693, 145] width 13 height 7
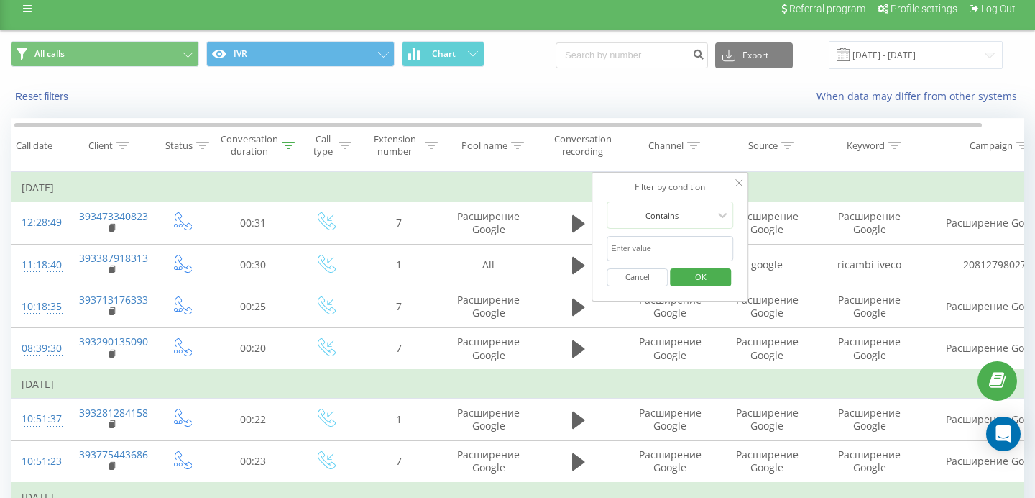
click at [662, 252] on input "text" at bounding box center [670, 248] width 127 height 25
type input "з"
type input "paid"
click at [720, 281] on span "OK" at bounding box center [701, 276] width 40 height 22
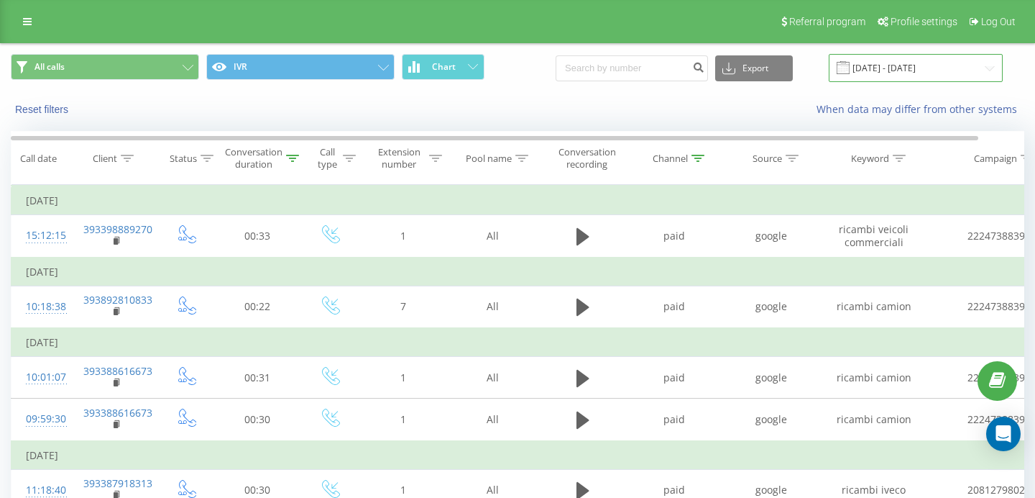
click at [910, 73] on input "[DATE] - [DATE]" at bounding box center [916, 68] width 174 height 28
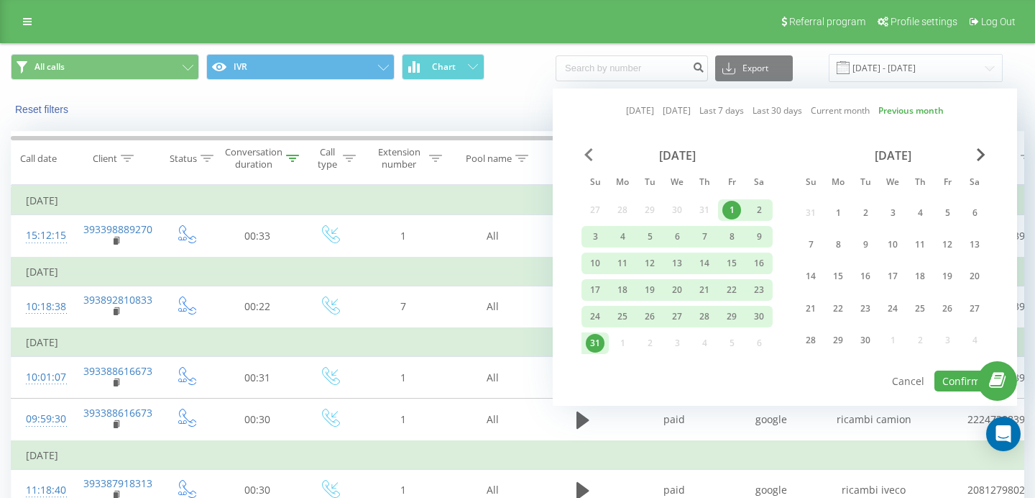
click at [592, 157] on span "Previous Month" at bounding box center [589, 154] width 9 height 13
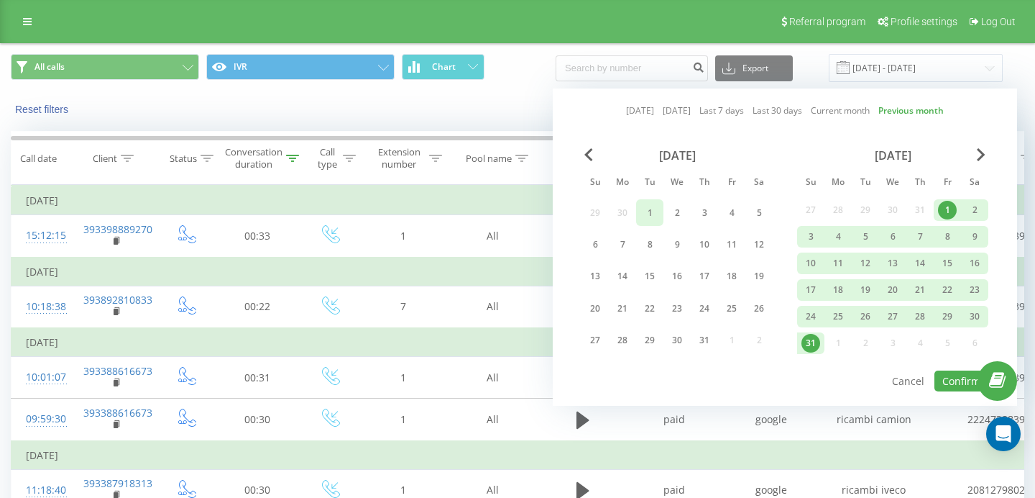
click at [648, 212] on div "1" at bounding box center [650, 212] width 19 height 19
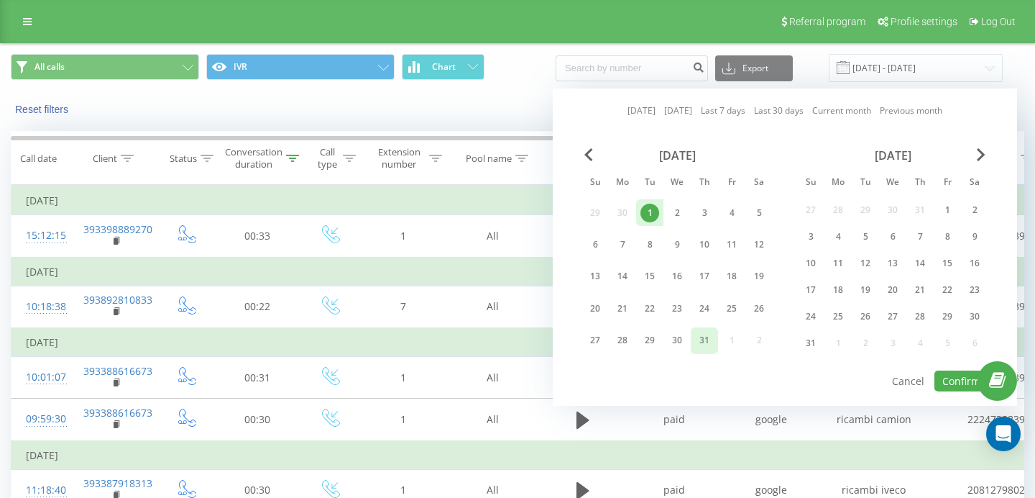
click at [699, 336] on div "31" at bounding box center [704, 340] width 19 height 19
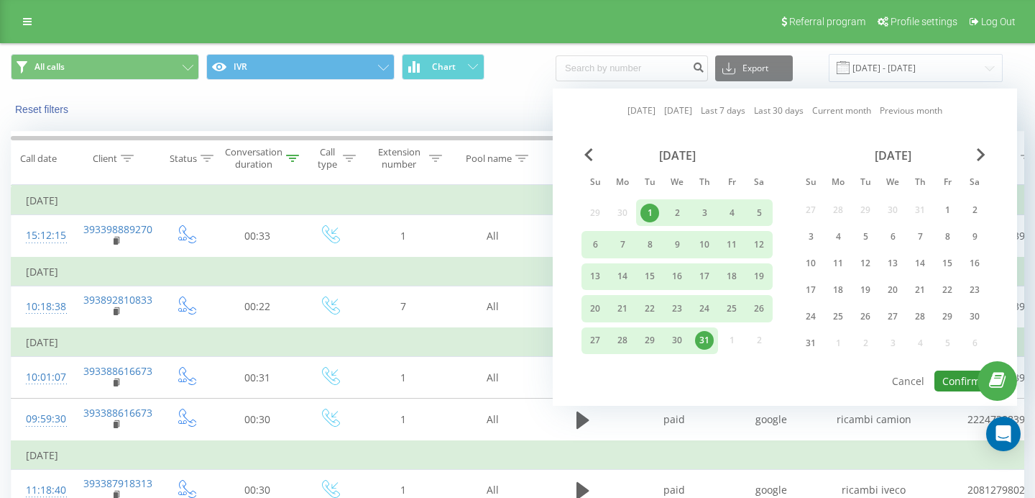
click at [951, 380] on button "Confirm" at bounding box center [962, 380] width 54 height 21
type input "[DATE] - [DATE]"
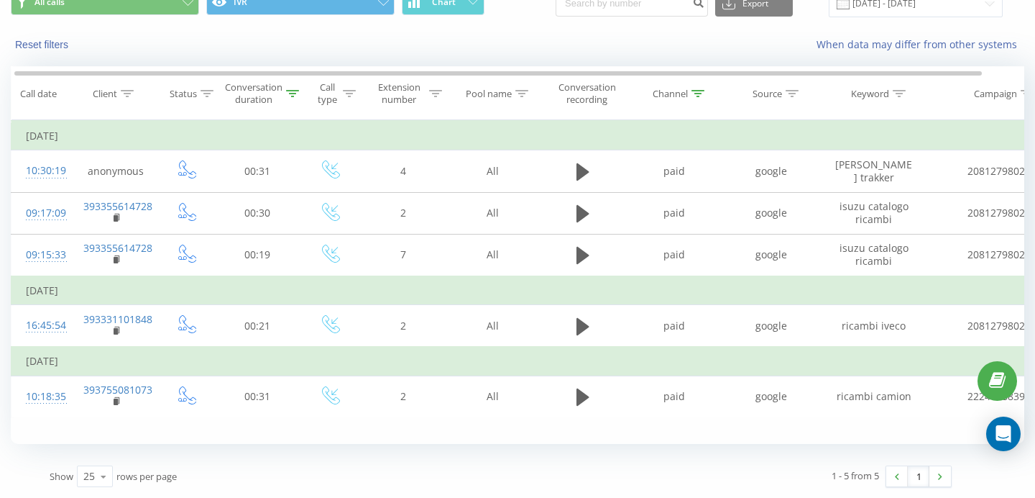
scroll to position [0, 2]
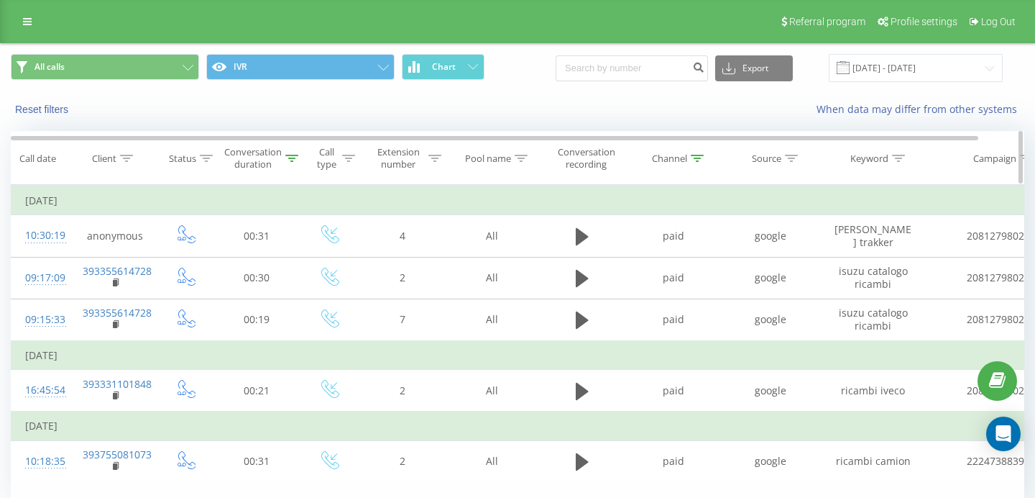
click at [704, 156] on icon at bounding box center [697, 158] width 13 height 7
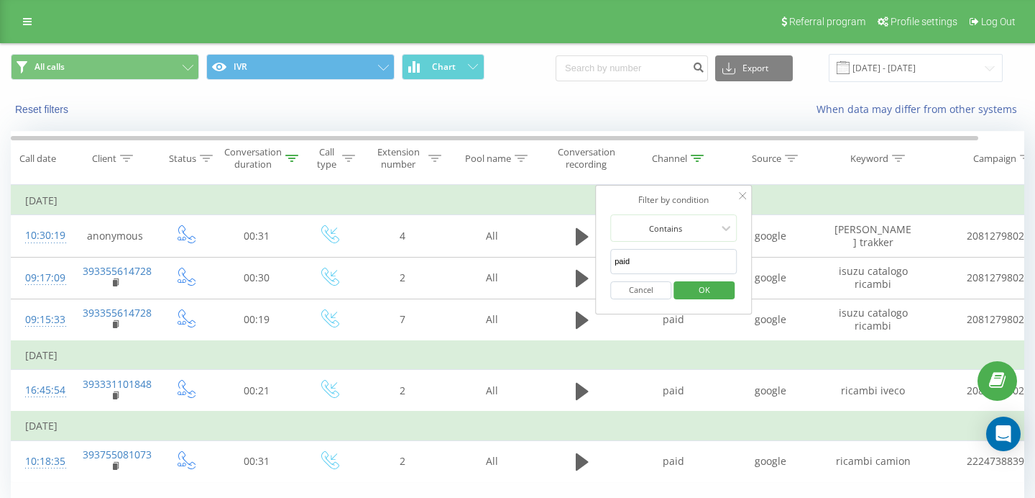
click at [665, 257] on input "paid" at bounding box center [673, 261] width 127 height 25
click at [693, 286] on span "OK" at bounding box center [704, 289] width 40 height 22
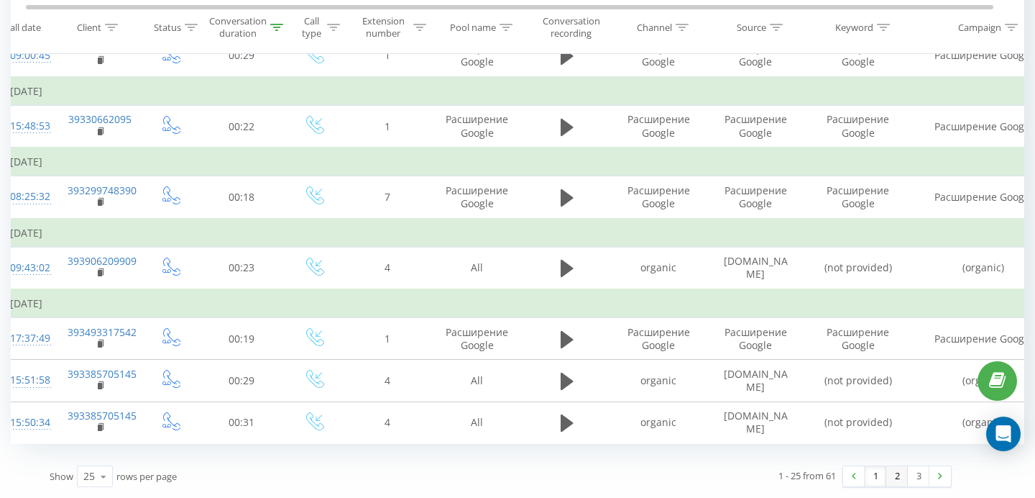
click at [896, 475] on link "2" at bounding box center [898, 476] width 22 height 20
